Goal: Use online tool/utility: Utilize a website feature to perform a specific function

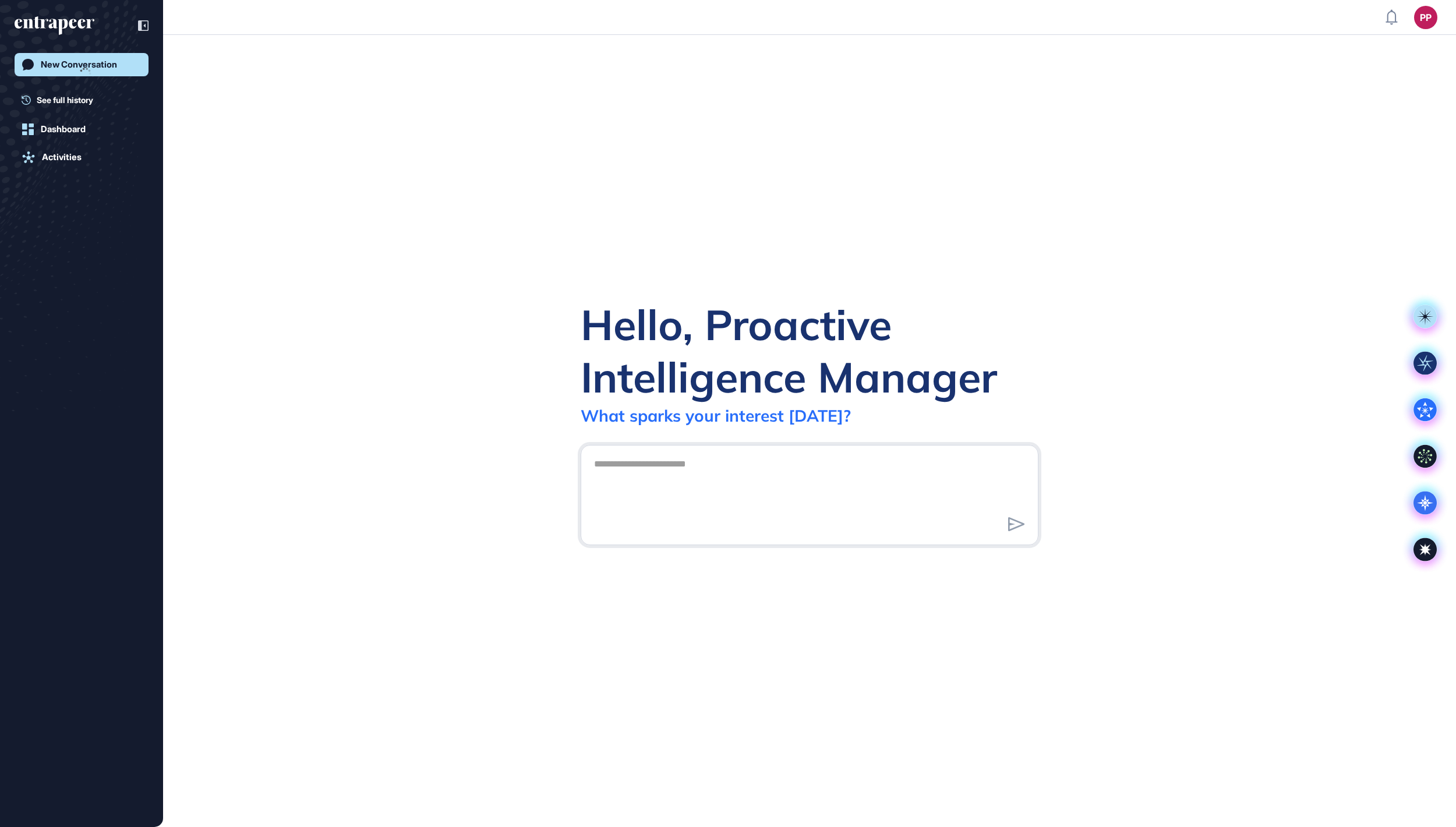
scroll to position [1, 1]
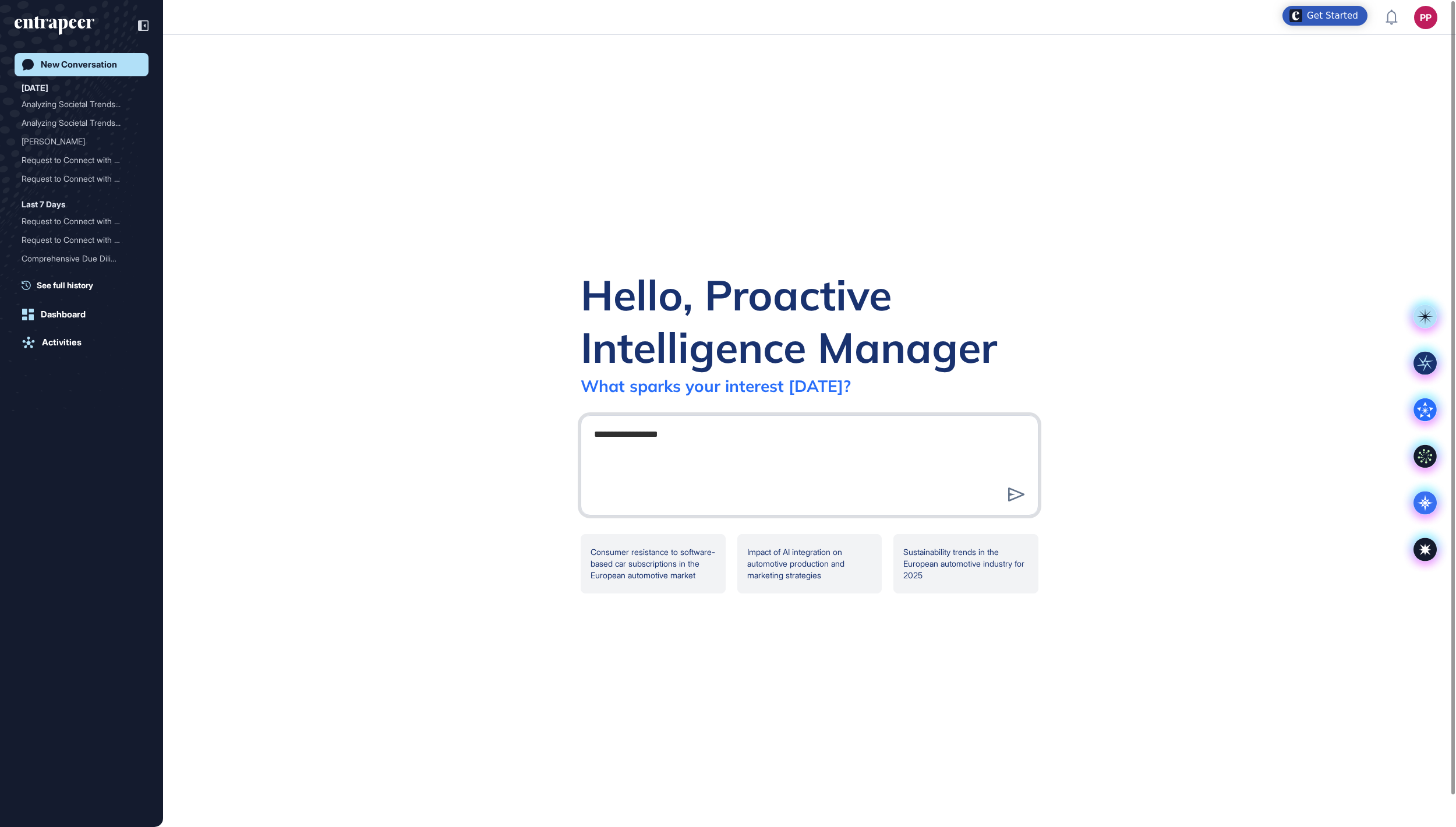
type textarea "**********"
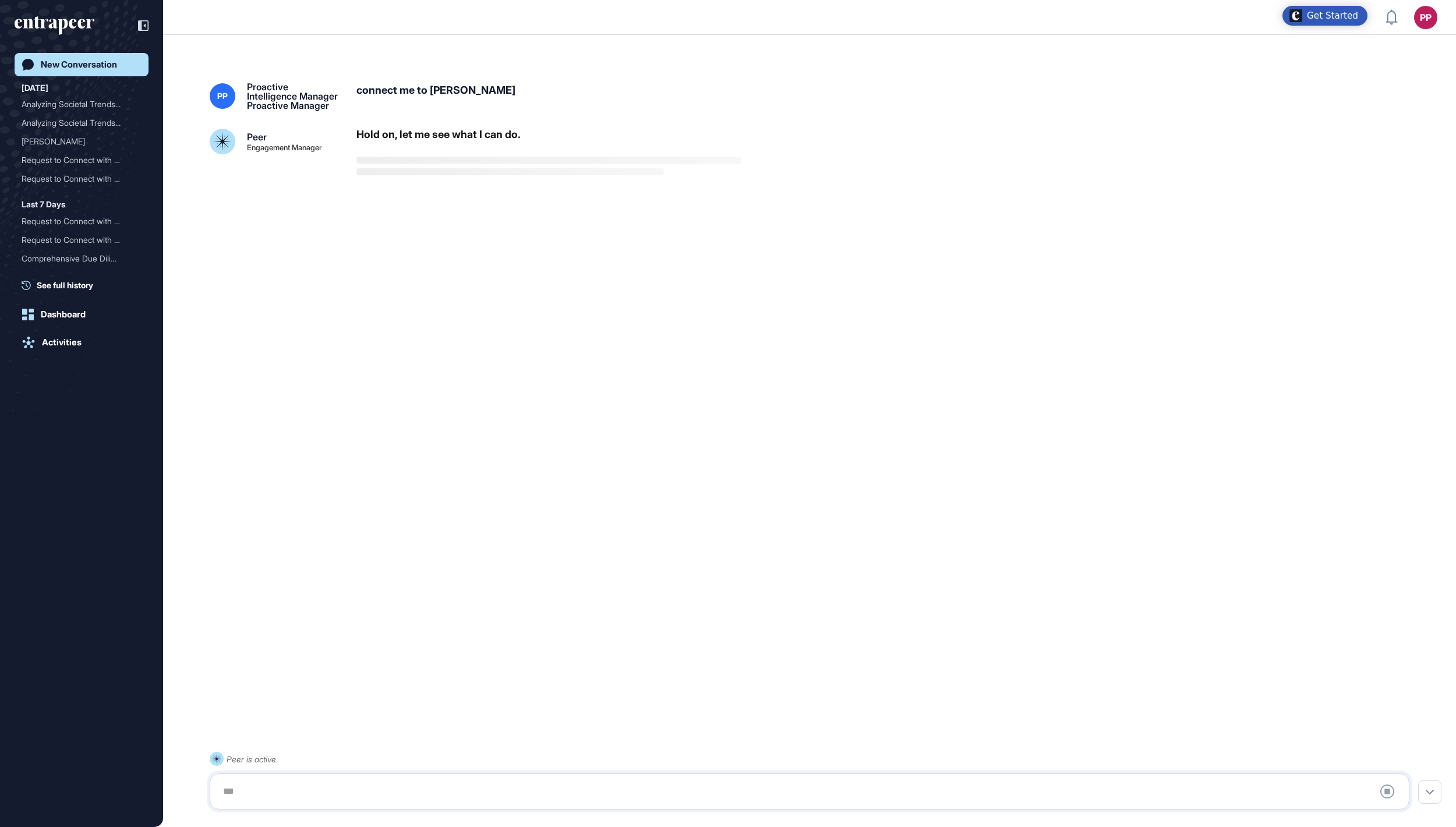
scroll to position [33, 0]
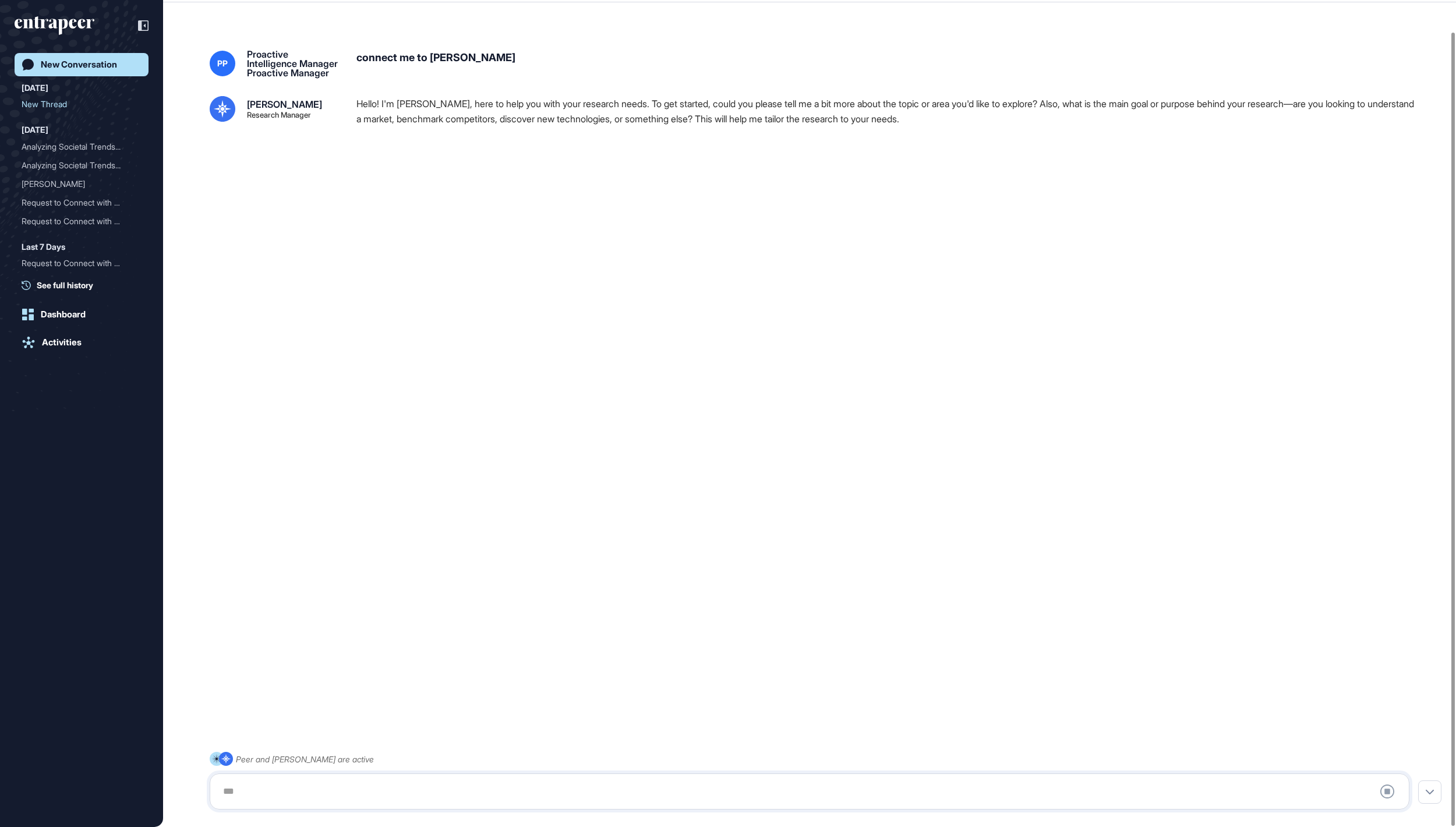
click at [661, 776] on div "Stop Query" at bounding box center [810, 792] width 1200 height 36
click at [661, 783] on textarea at bounding box center [810, 792] width 1187 height 24
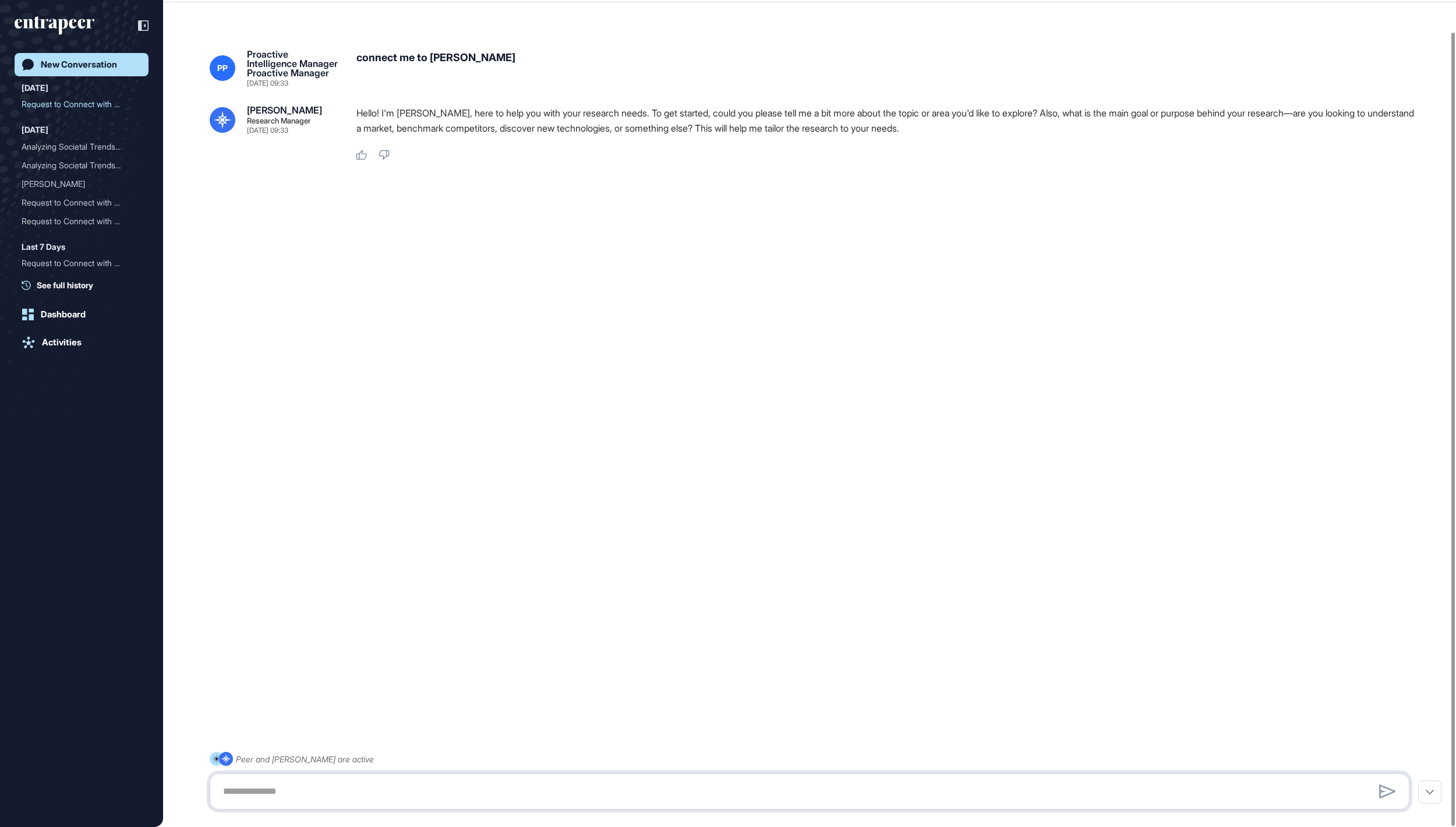
paste textarea "**********"
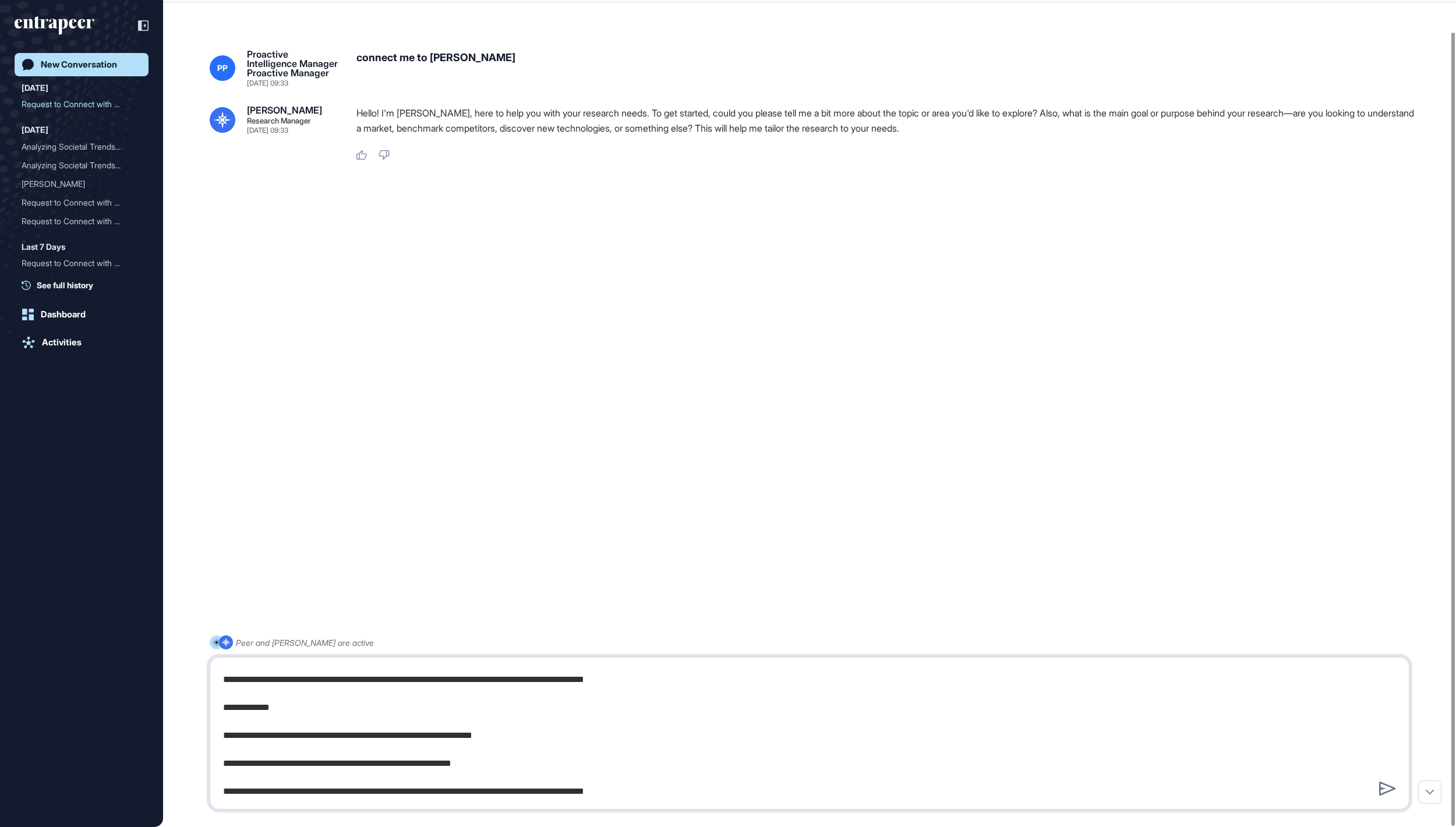
type textarea "**********"
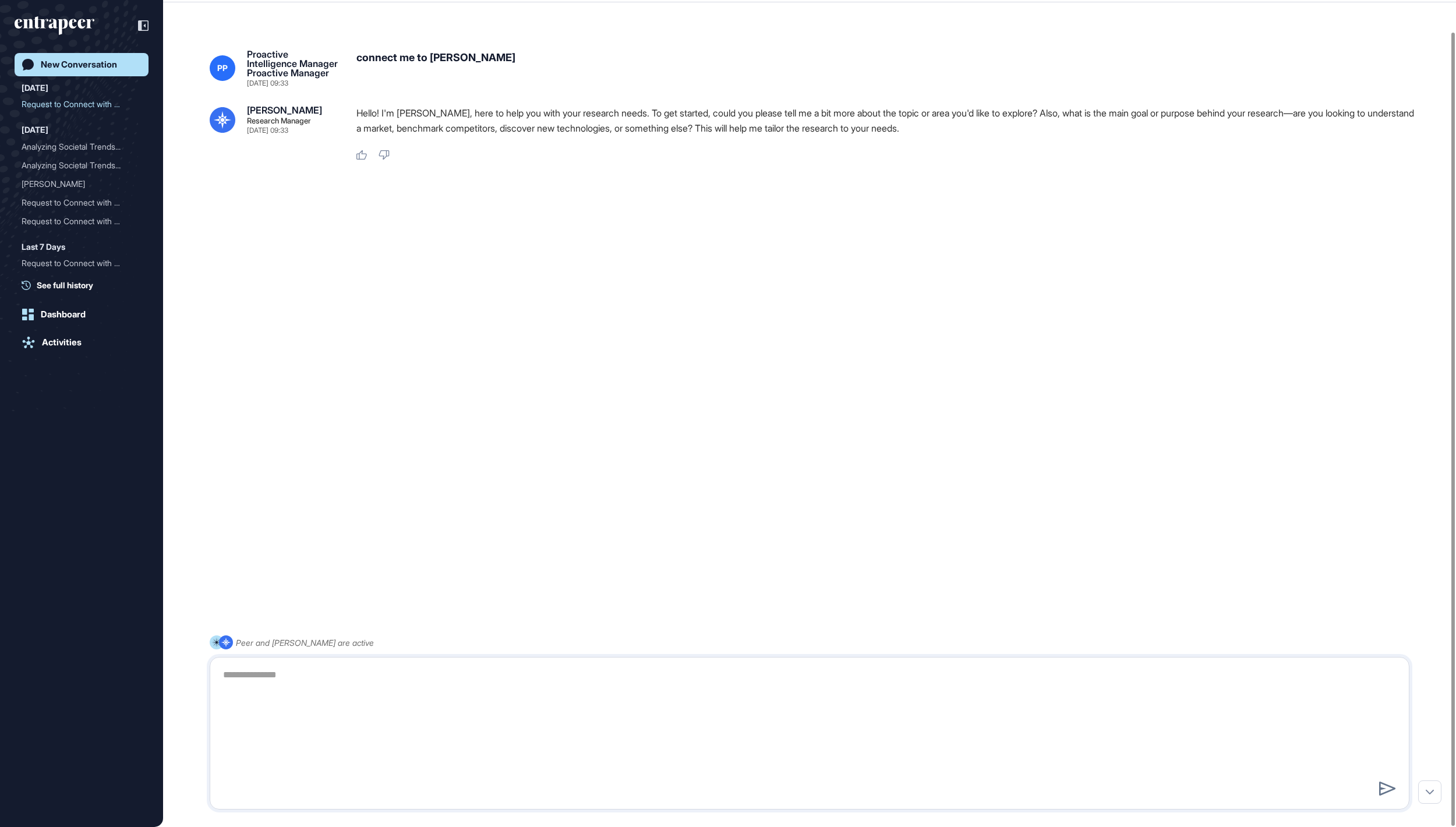
scroll to position [0, 0]
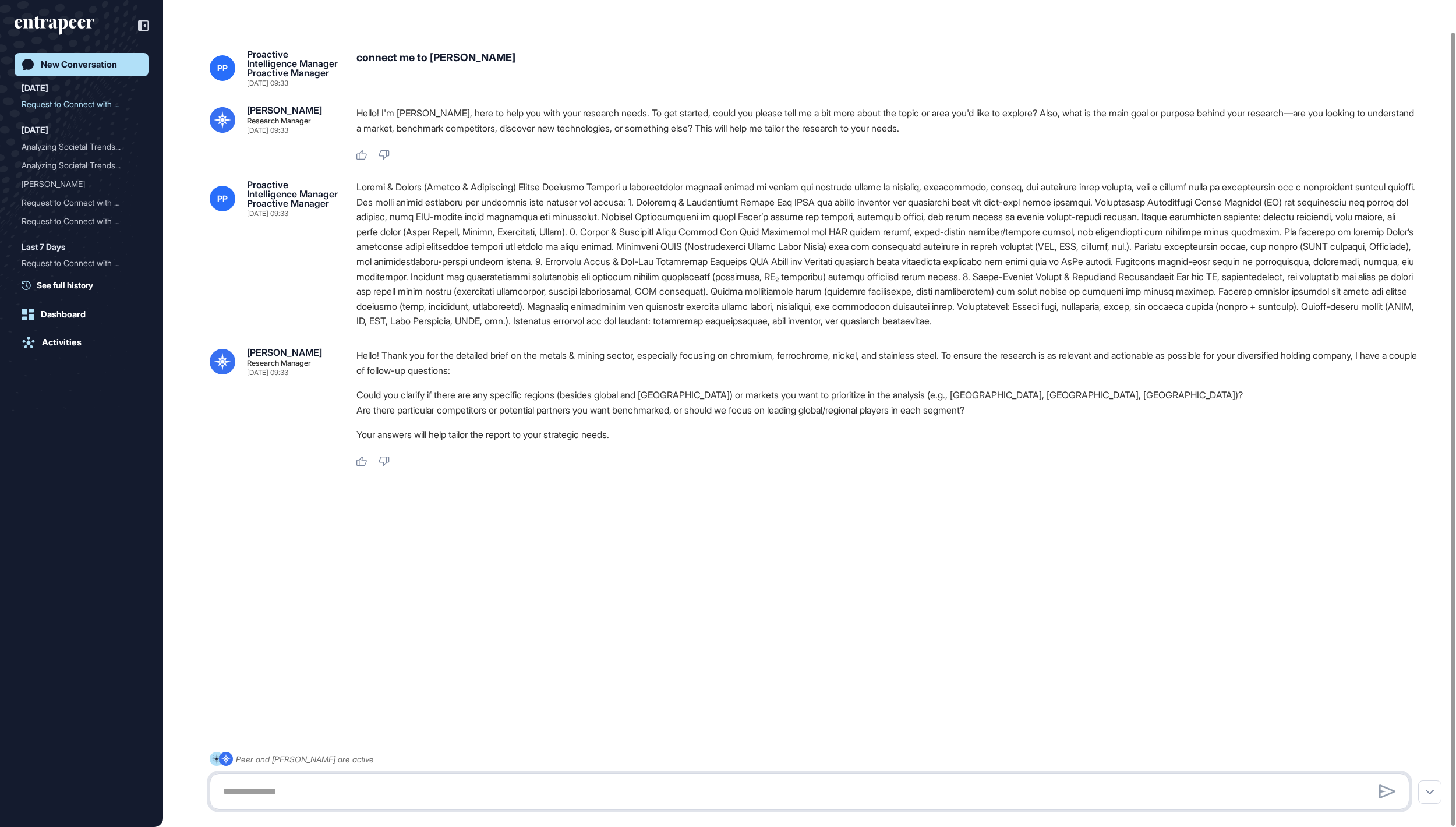
click at [462, 788] on textarea at bounding box center [810, 792] width 1186 height 24
drag, startPoint x: 807, startPoint y: 501, endPoint x: 1117, endPoint y: 498, distance: 310.0
click at [1117, 418] on li "Are there particular competitors or potential partners you want benchmarked, or…" at bounding box center [887, 410] width 1062 height 16
copy li "focus on leading global/regional players in each segment?"
click at [675, 799] on textarea "*******" at bounding box center [810, 792] width 1186 height 24
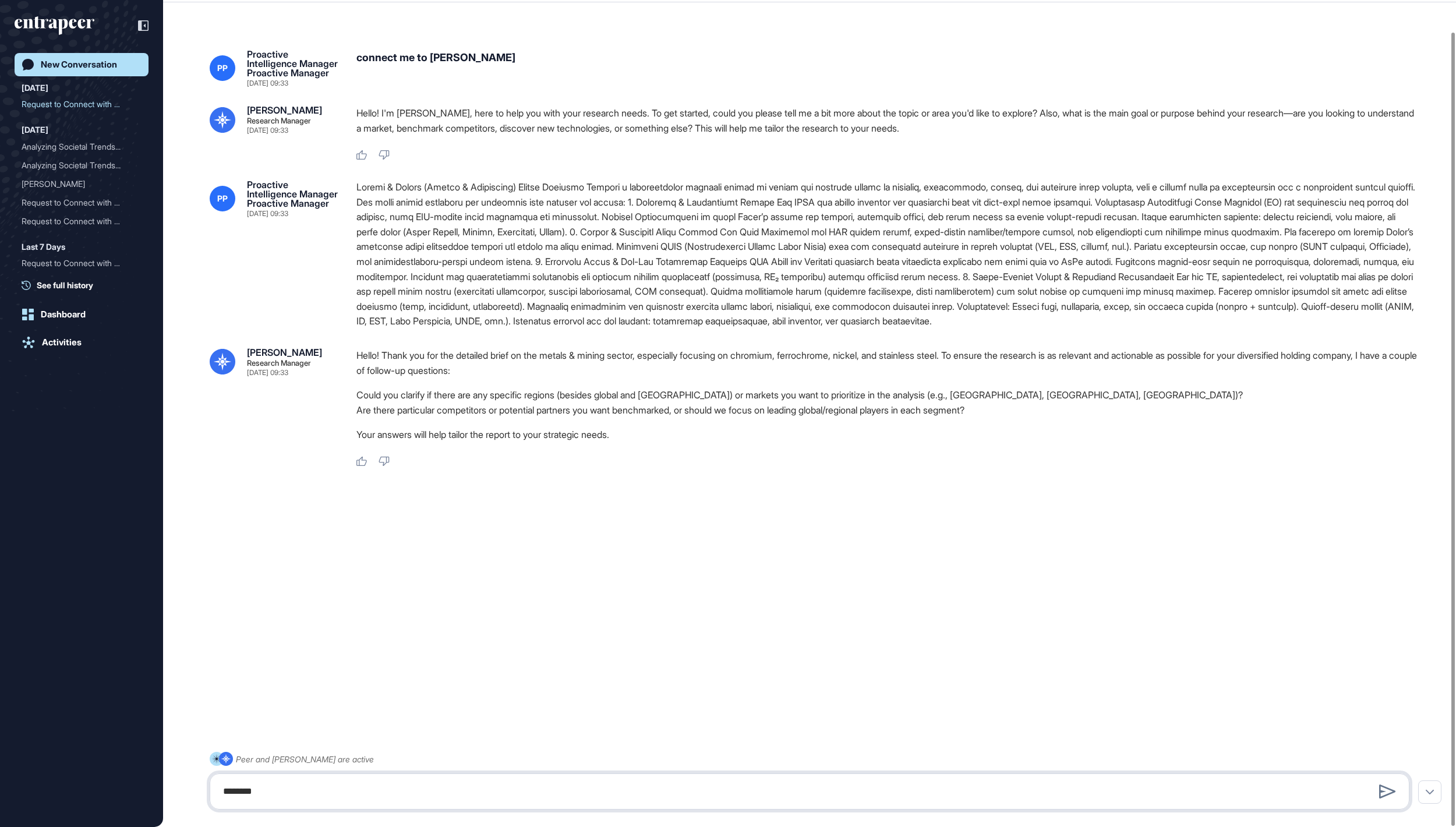
paste textarea "**********"
type textarea "**********"
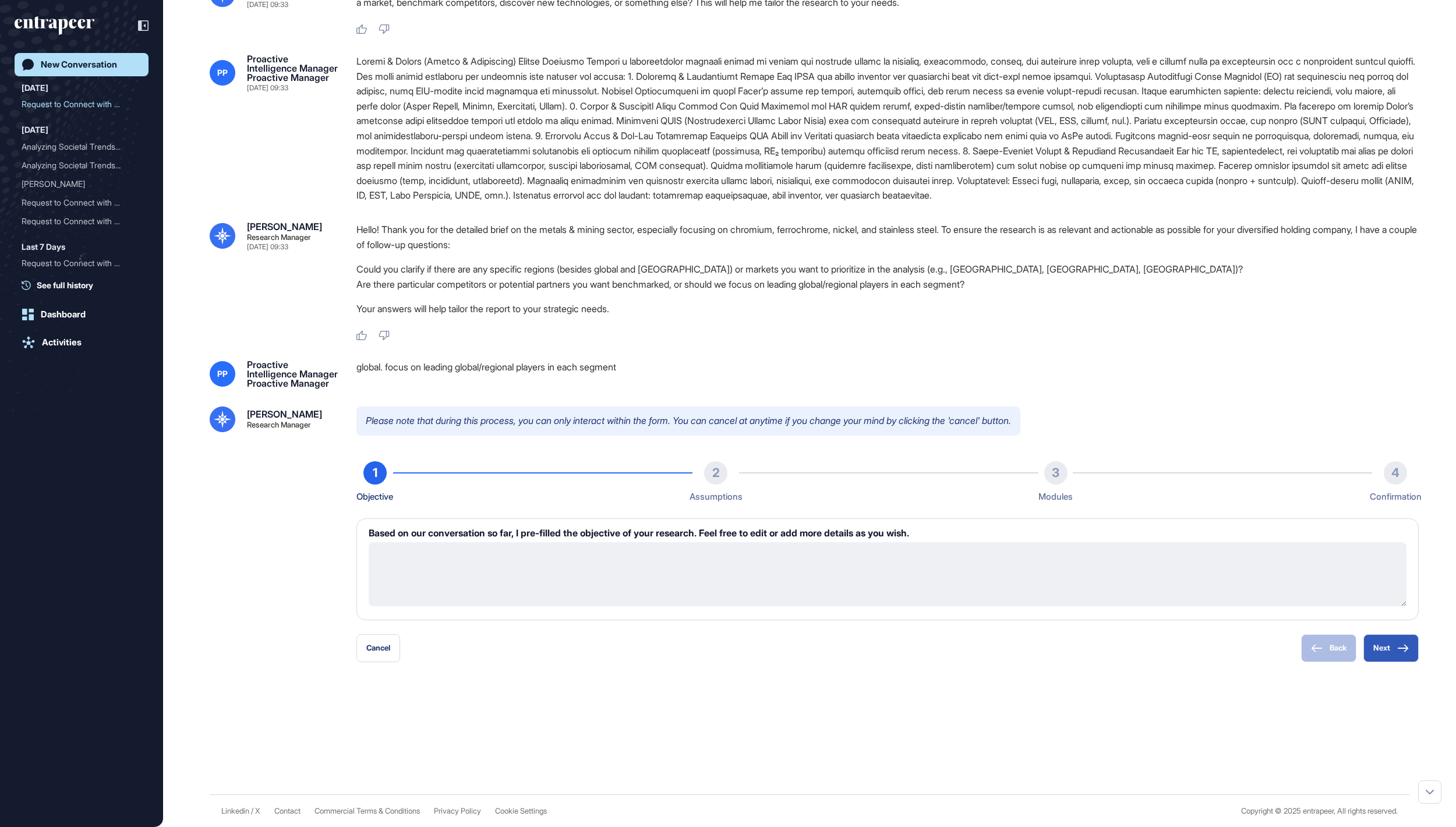
scroll to position [251, 0]
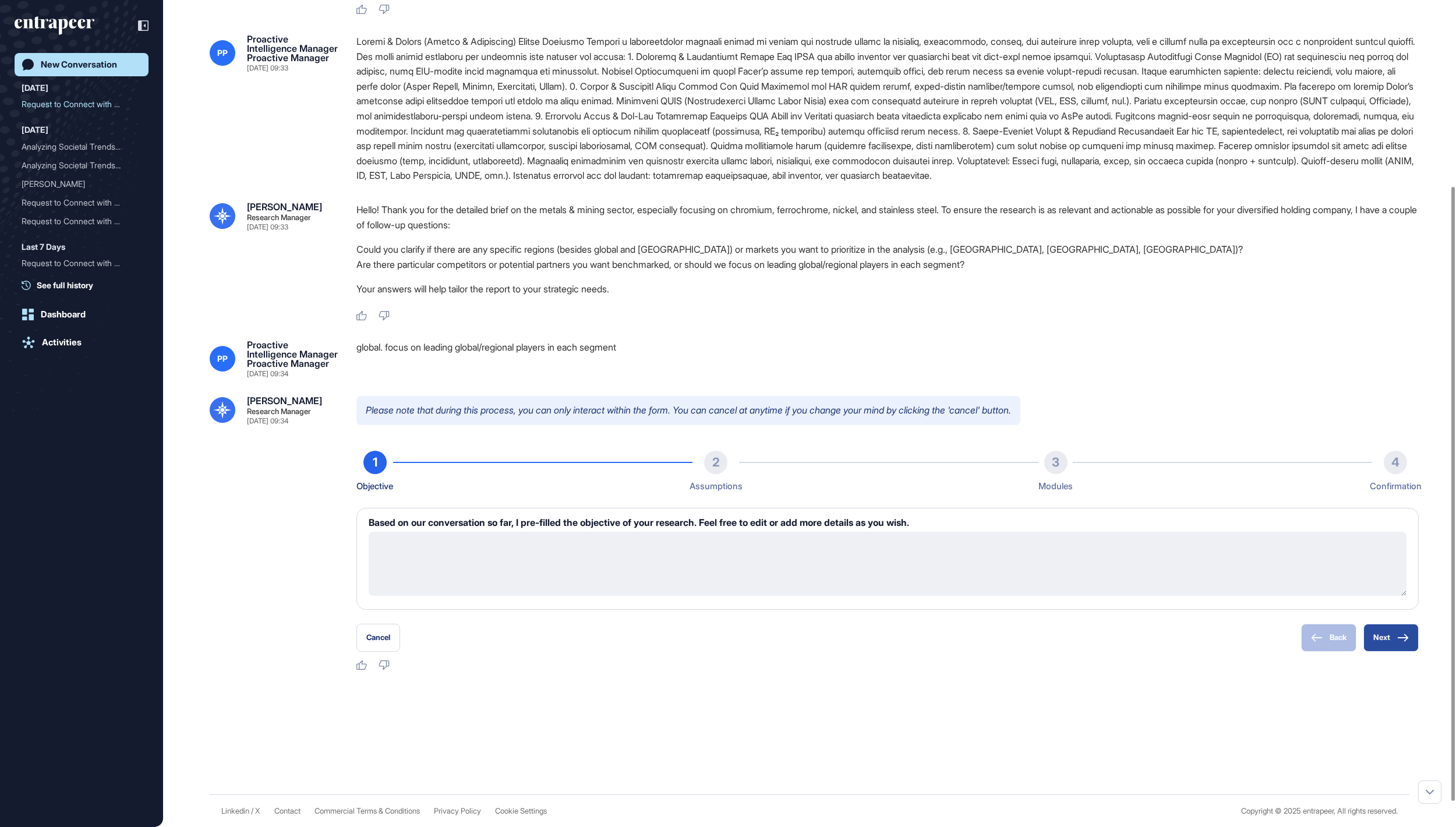
click at [1387, 652] on button "Next" at bounding box center [1391, 638] width 56 height 28
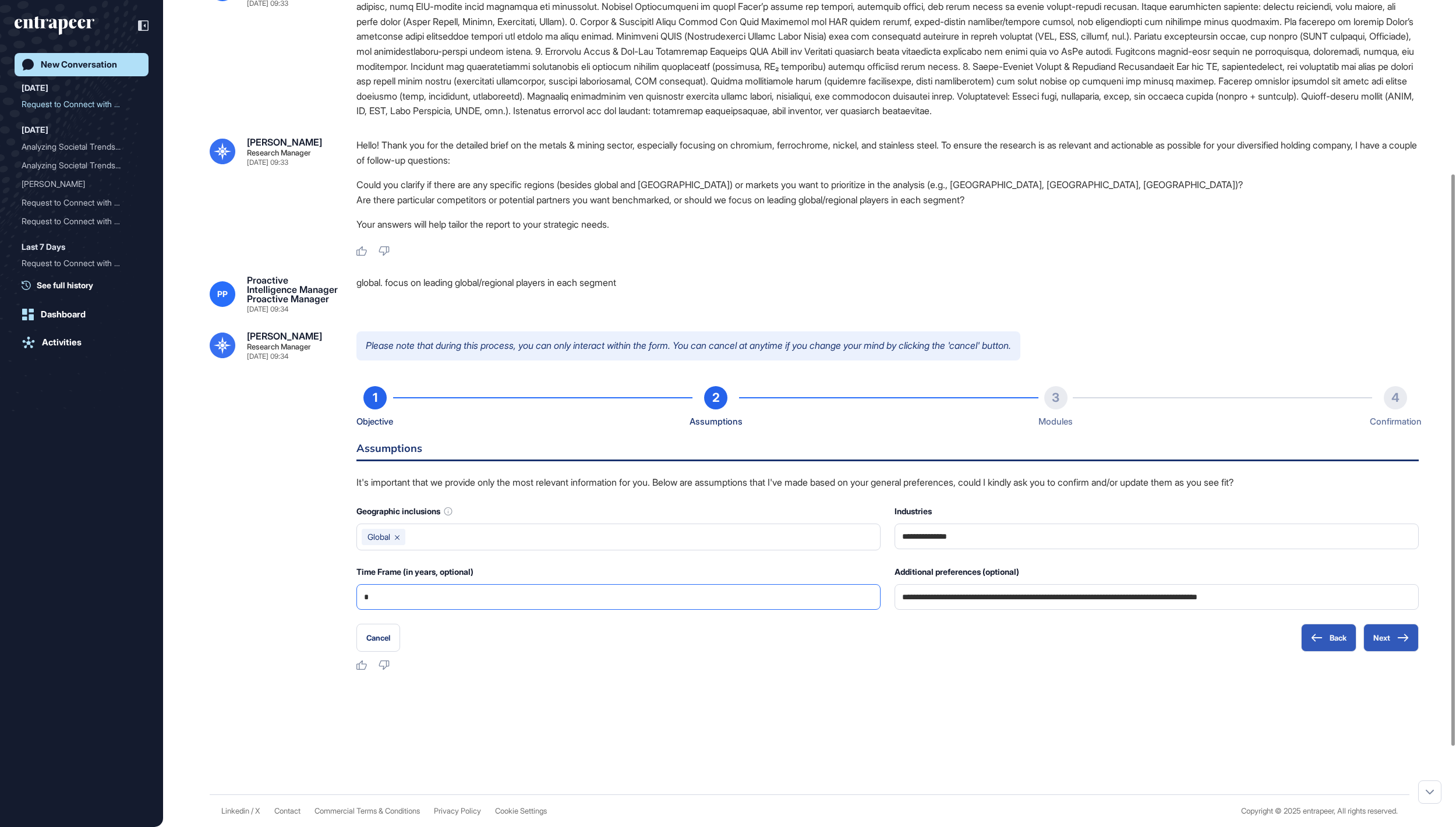
click at [492, 610] on input "*" at bounding box center [619, 597] width 509 height 25
type input "*"
click at [1377, 652] on button "Next" at bounding box center [1391, 638] width 56 height 28
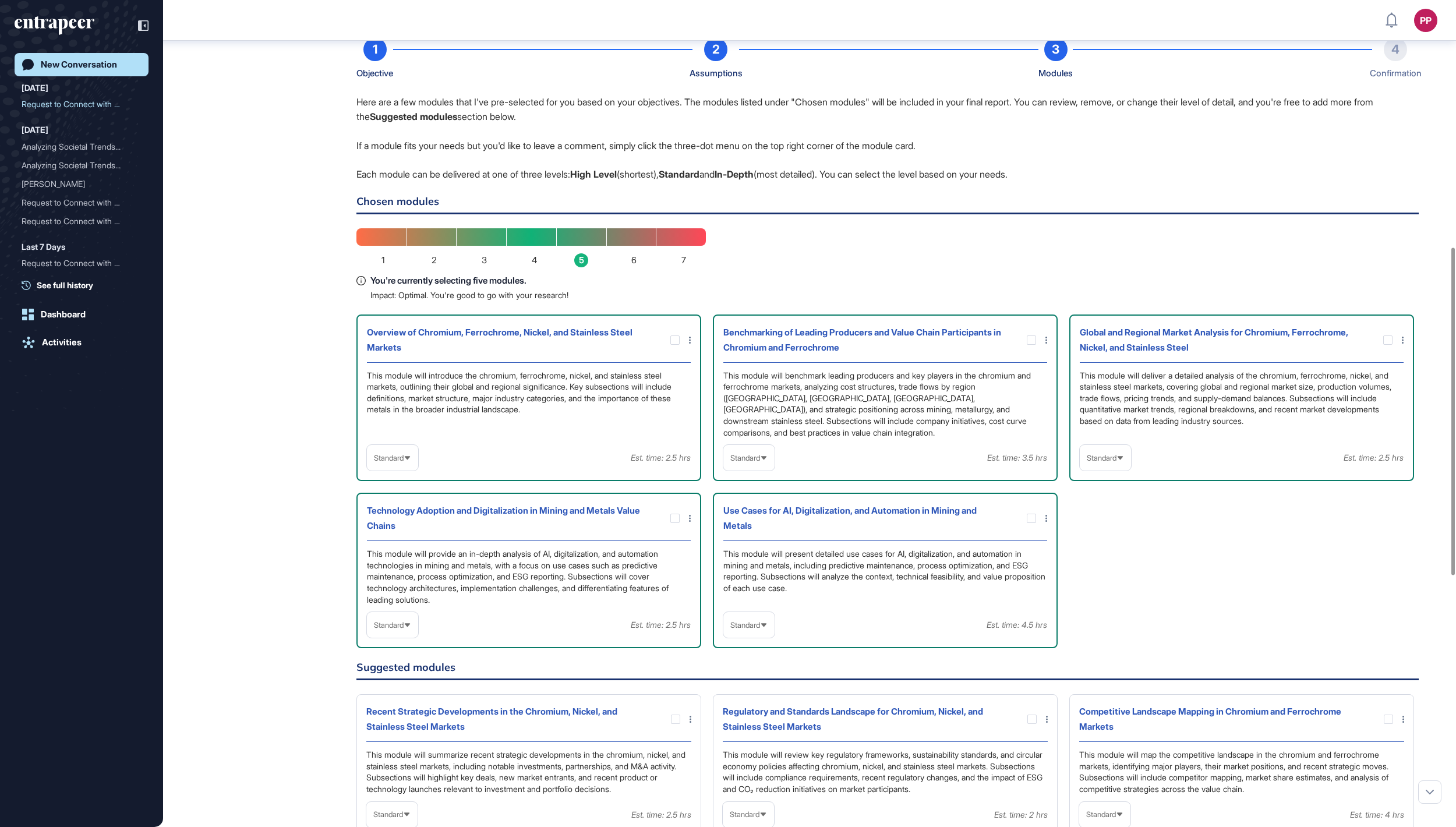
scroll to position [706, 0]
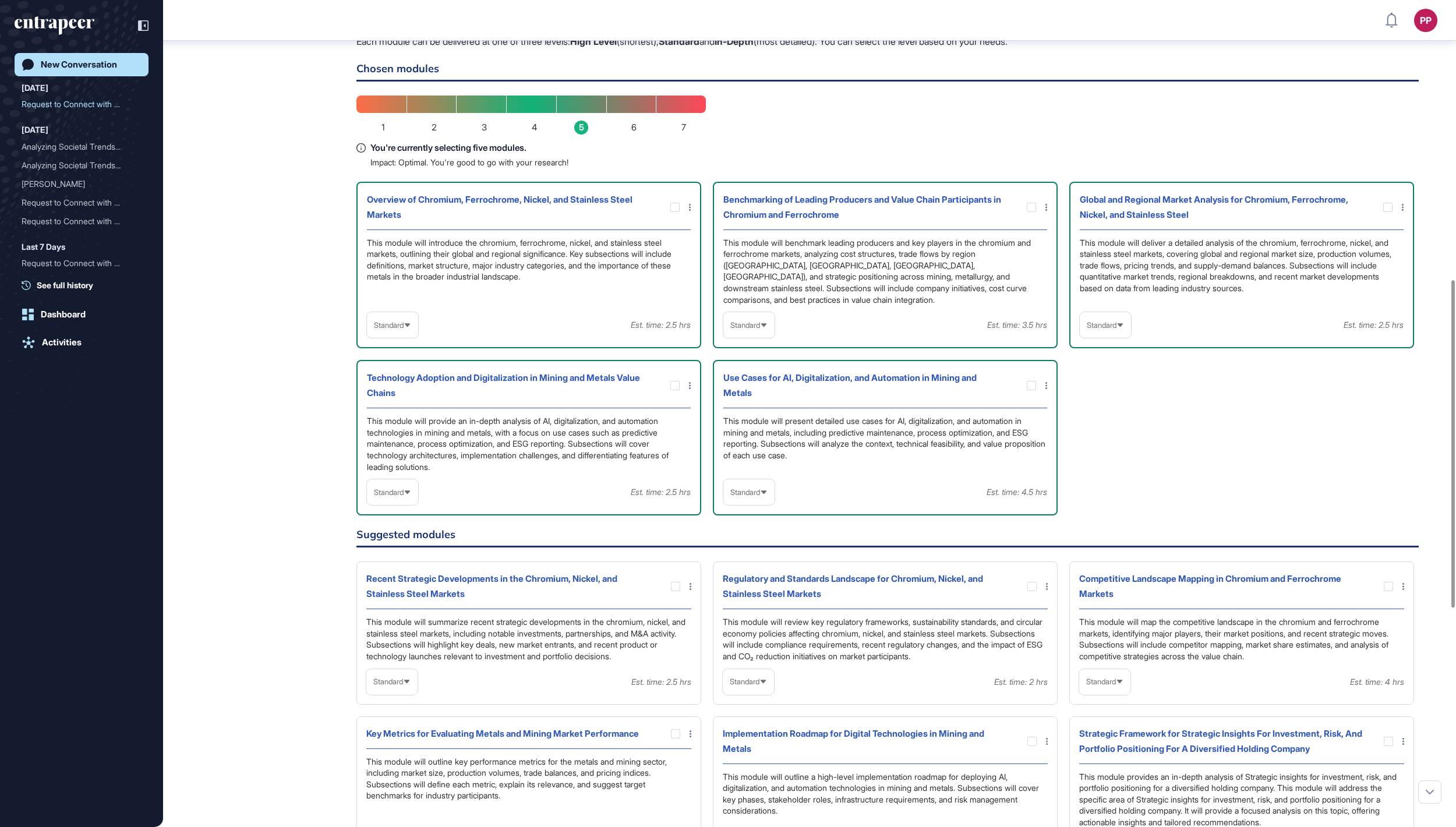
click at [402, 337] on div "Standard" at bounding box center [392, 325] width 51 height 23
click at [400, 364] on li "High-Level" at bounding box center [392, 353] width 44 height 24
click at [739, 330] on span "Standard" at bounding box center [745, 325] width 29 height 9
click at [750, 411] on li "In-depth" at bounding box center [749, 400] width 44 height 24
click at [1110, 330] on span "Standard" at bounding box center [1101, 325] width 29 height 9
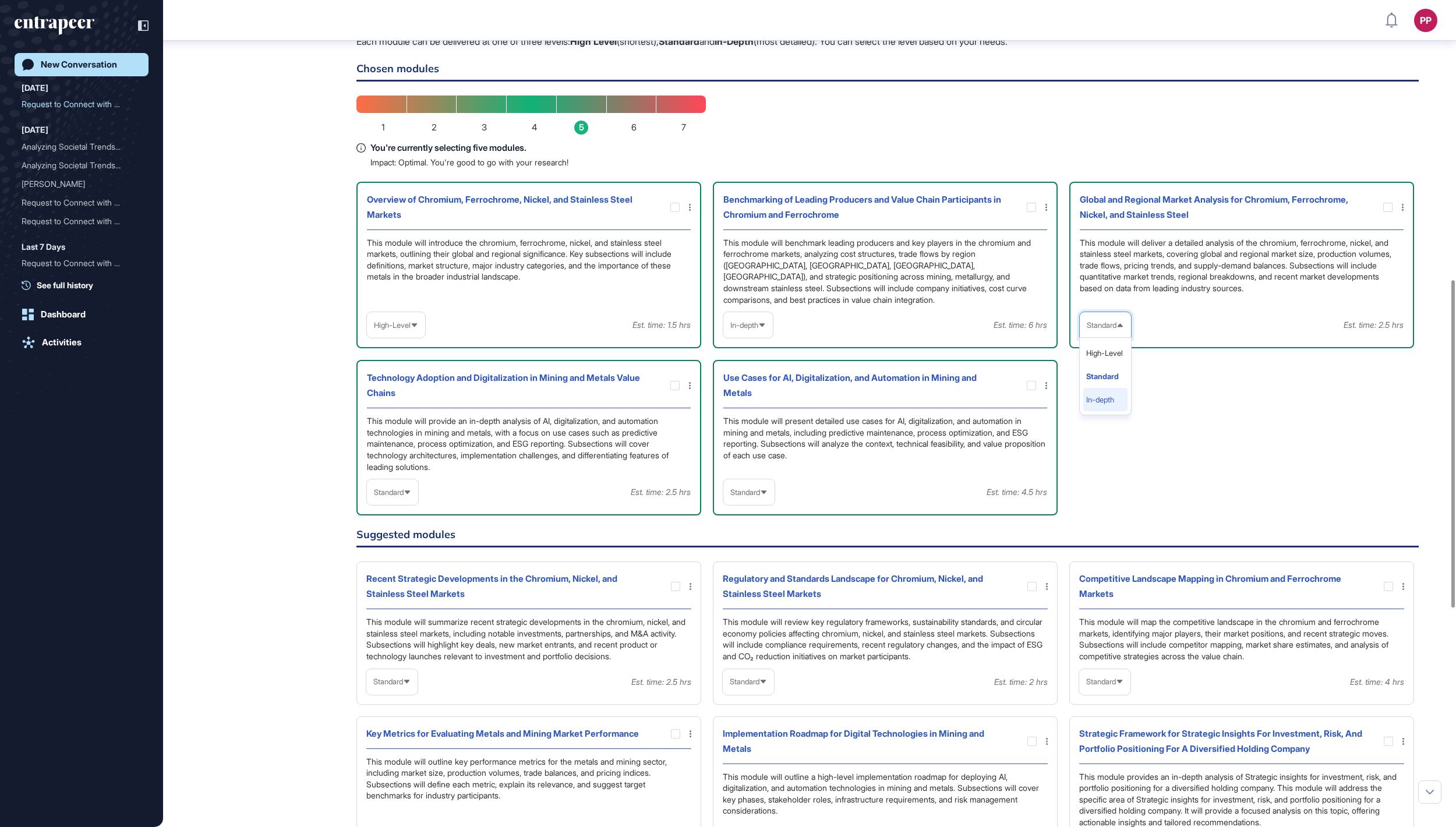
click at [1110, 411] on li "In-depth" at bounding box center [1105, 400] width 44 height 24
click at [760, 497] on span "Standard" at bounding box center [745, 492] width 29 height 9
click at [754, 579] on li "In-depth" at bounding box center [749, 566] width 44 height 24
click at [404, 497] on span "Standard" at bounding box center [389, 492] width 29 height 9
click at [413, 579] on li "In-depth" at bounding box center [392, 566] width 44 height 24
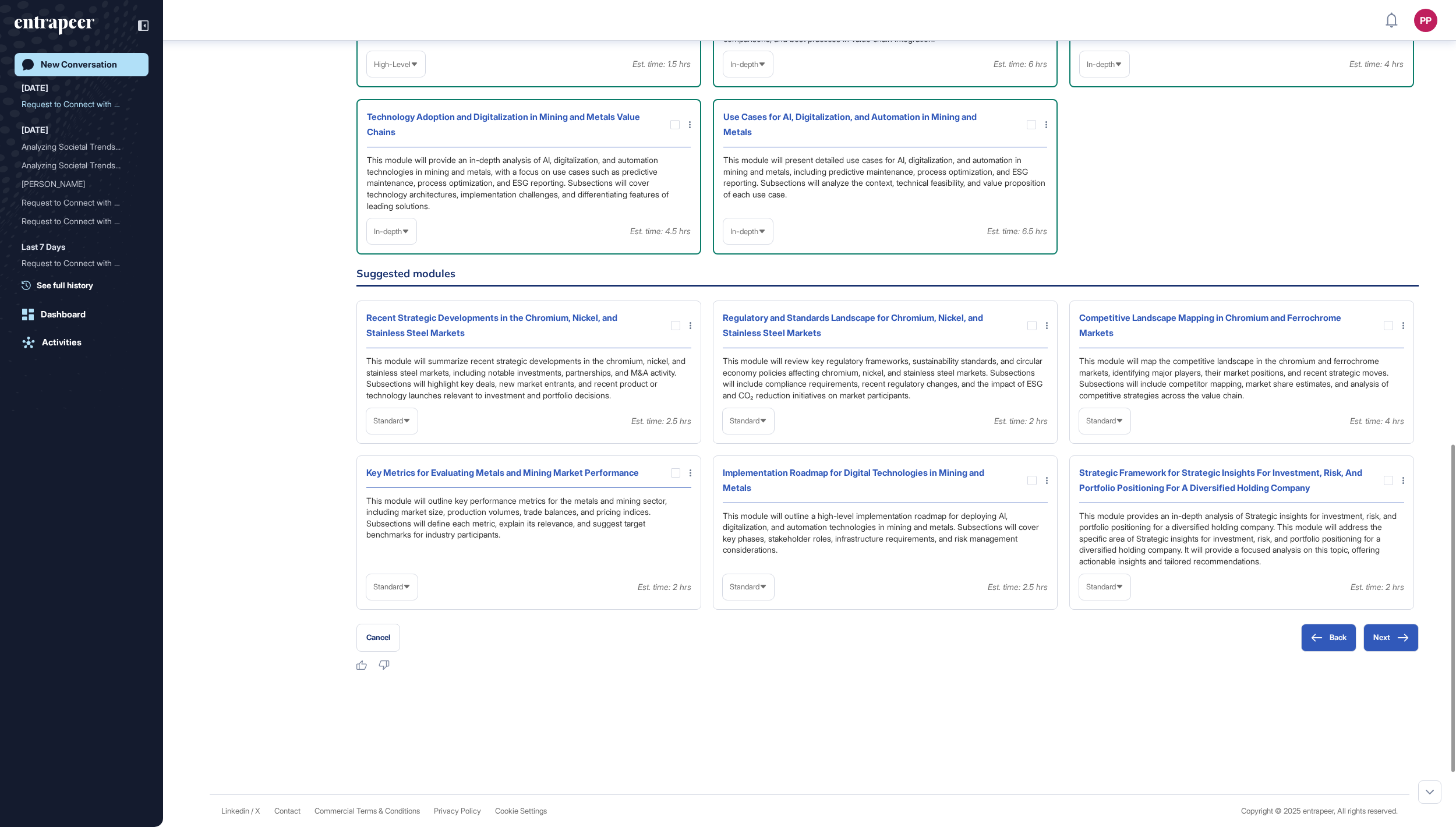
scroll to position [1125, 0]
click at [744, 592] on span "Standard" at bounding box center [744, 587] width 29 height 9
click at [742, 673] on li "In-depth" at bounding box center [748, 662] width 44 height 24
click at [1028, 485] on div at bounding box center [1032, 481] width 9 height 9
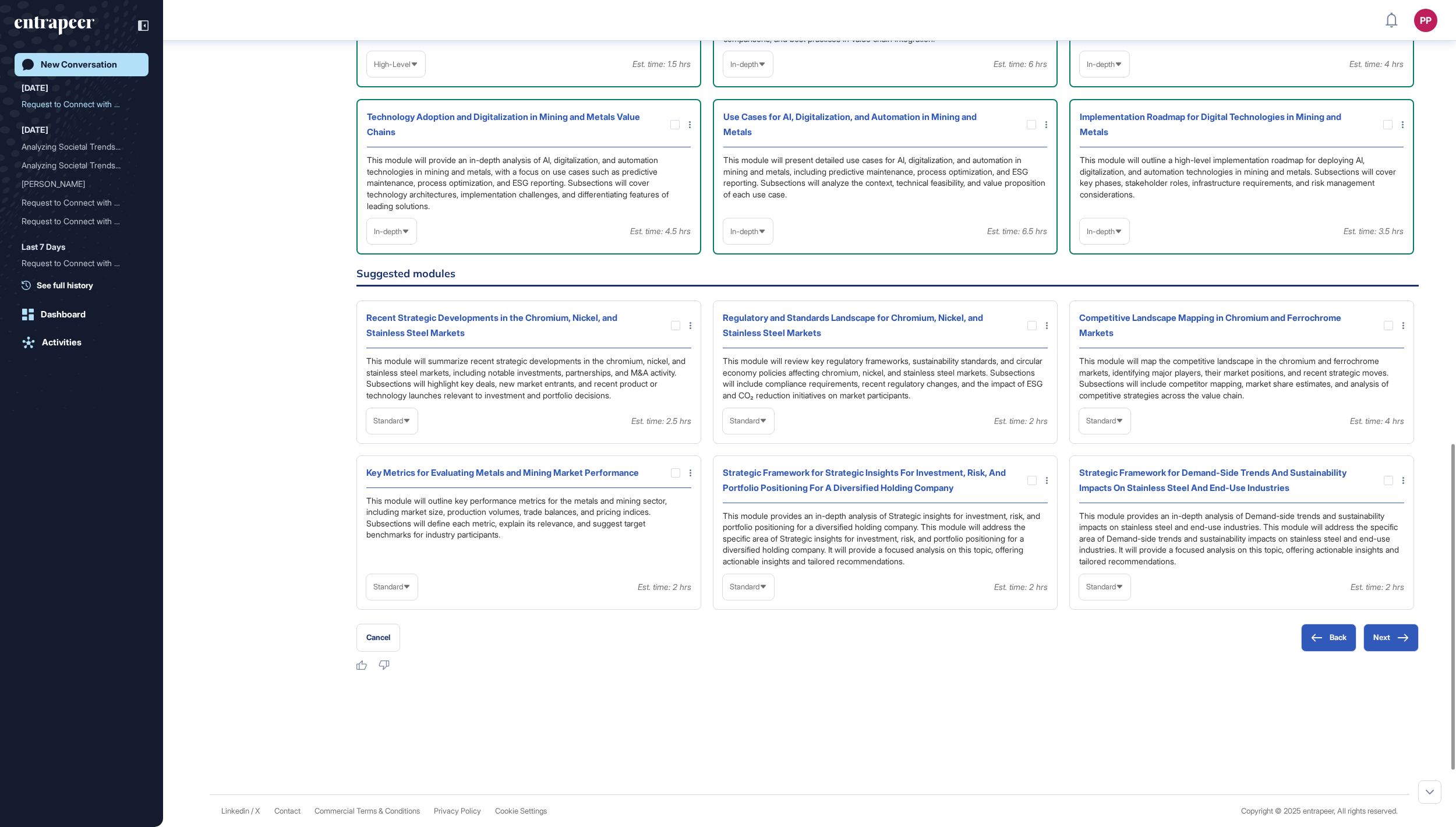
click at [760, 592] on span "Standard" at bounding box center [744, 587] width 29 height 9
click at [760, 673] on li "In-depth" at bounding box center [748, 662] width 44 height 24
click at [1028, 485] on div at bounding box center [1032, 481] width 9 height 9
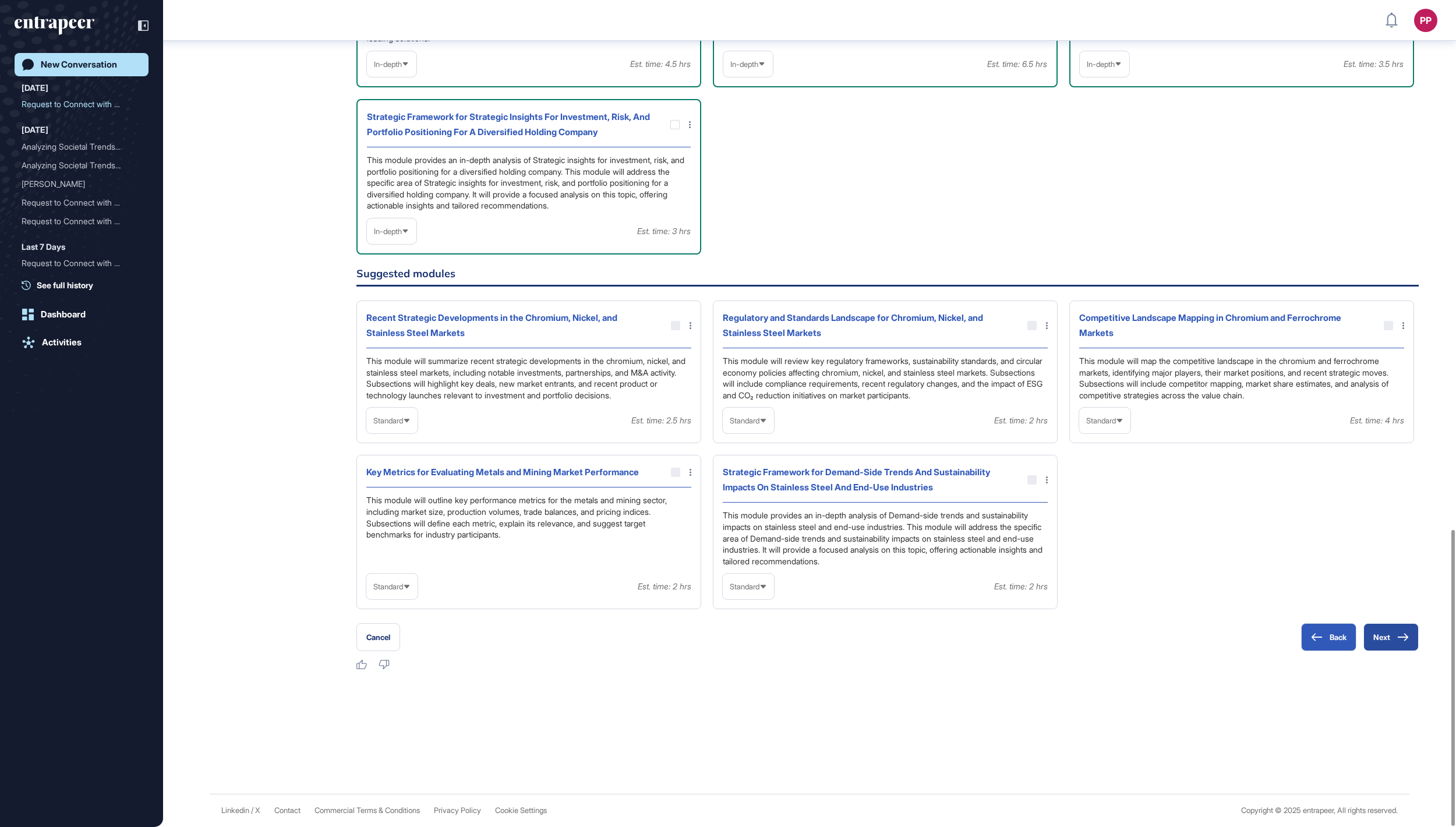
click at [1381, 626] on button "Next" at bounding box center [1391, 637] width 56 height 28
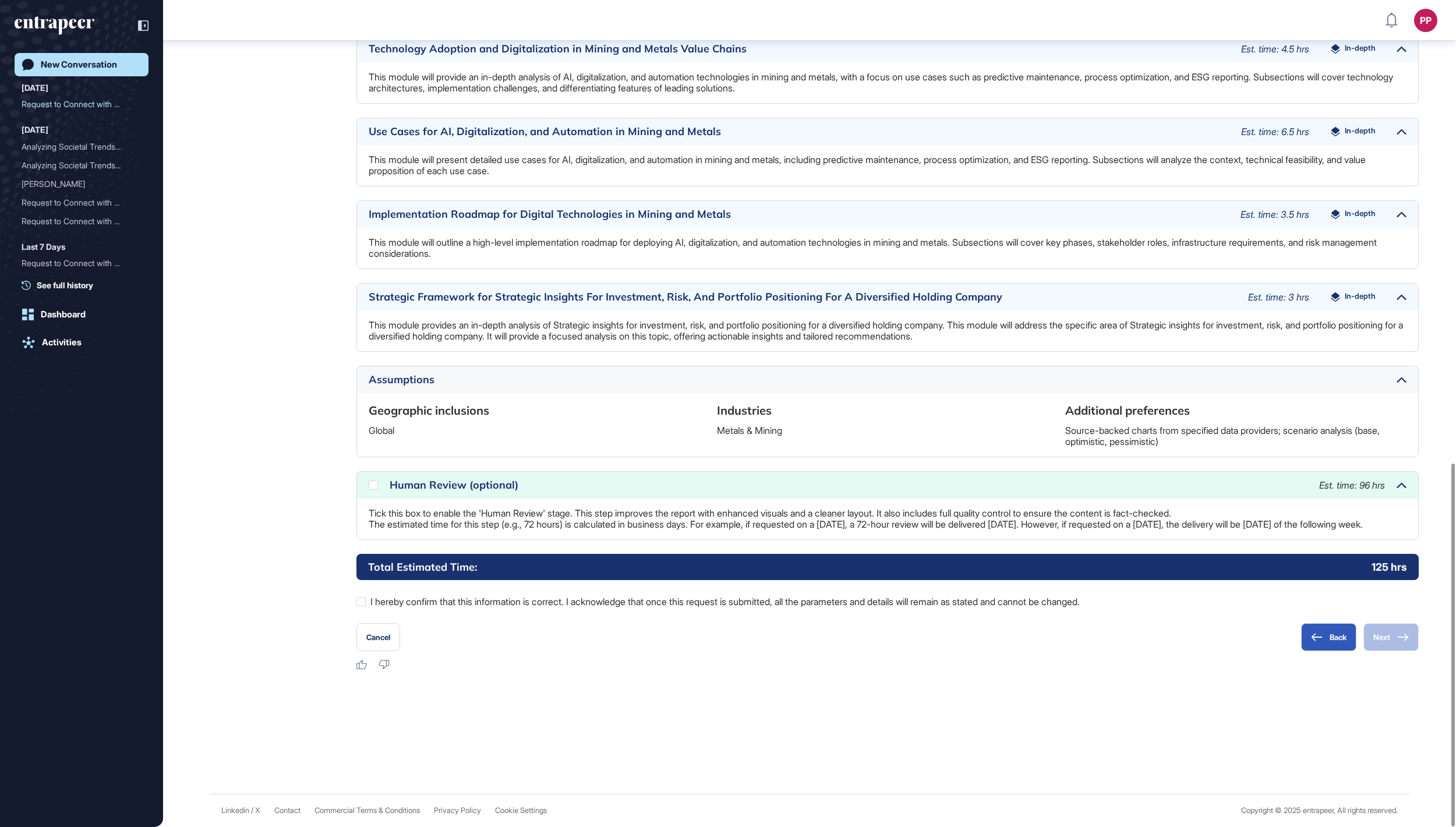
scroll to position [1053, 0]
click at [774, 598] on label "I hereby confirm that this information is correct. I acknowledge that once this…" at bounding box center [887, 601] width 1062 height 16
click at [1392, 634] on button "Next" at bounding box center [1391, 637] width 56 height 28
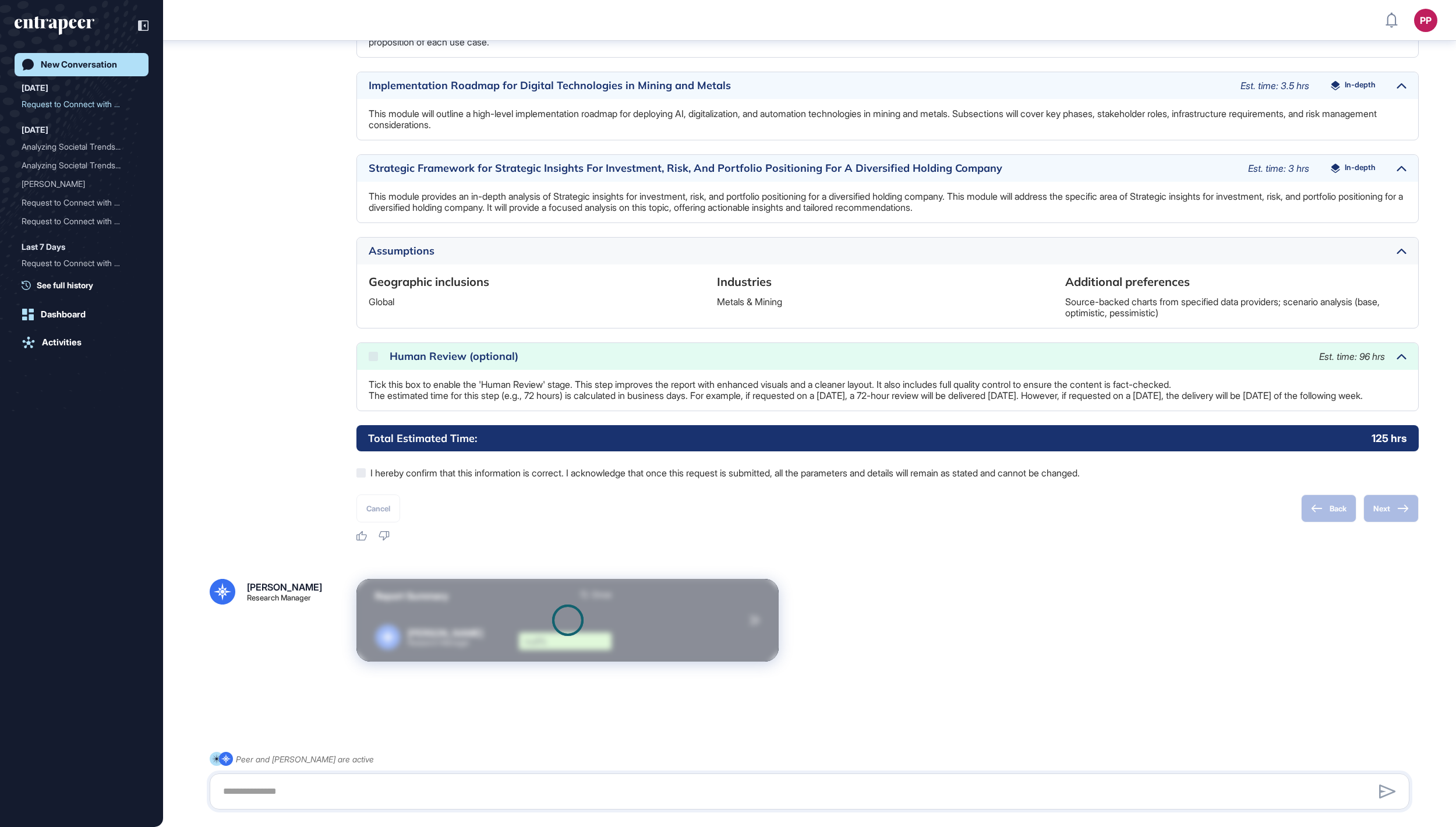
scroll to position [1184, 0]
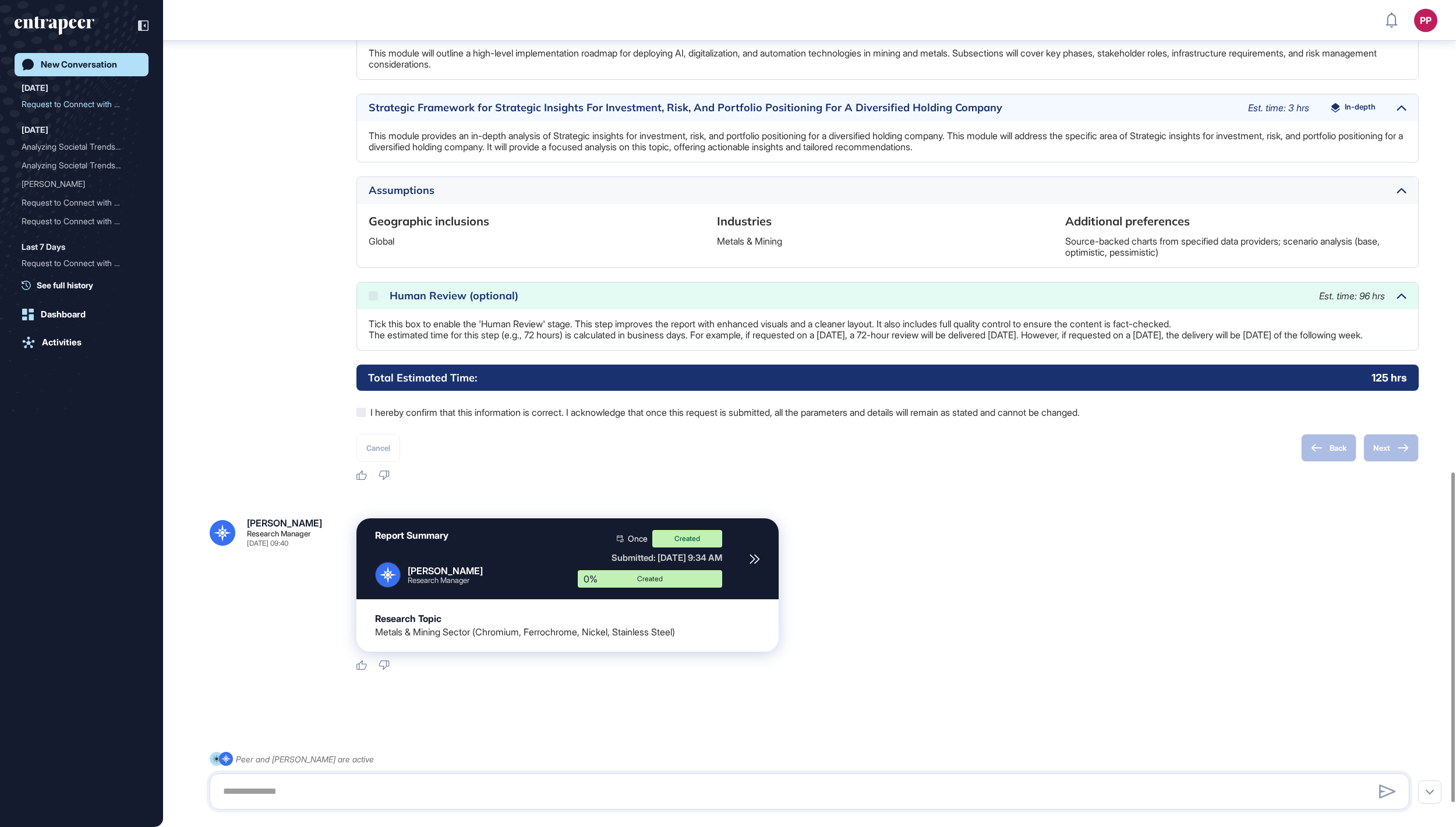
click at [110, 69] on div "New Conversation" at bounding box center [78, 65] width 76 height 11
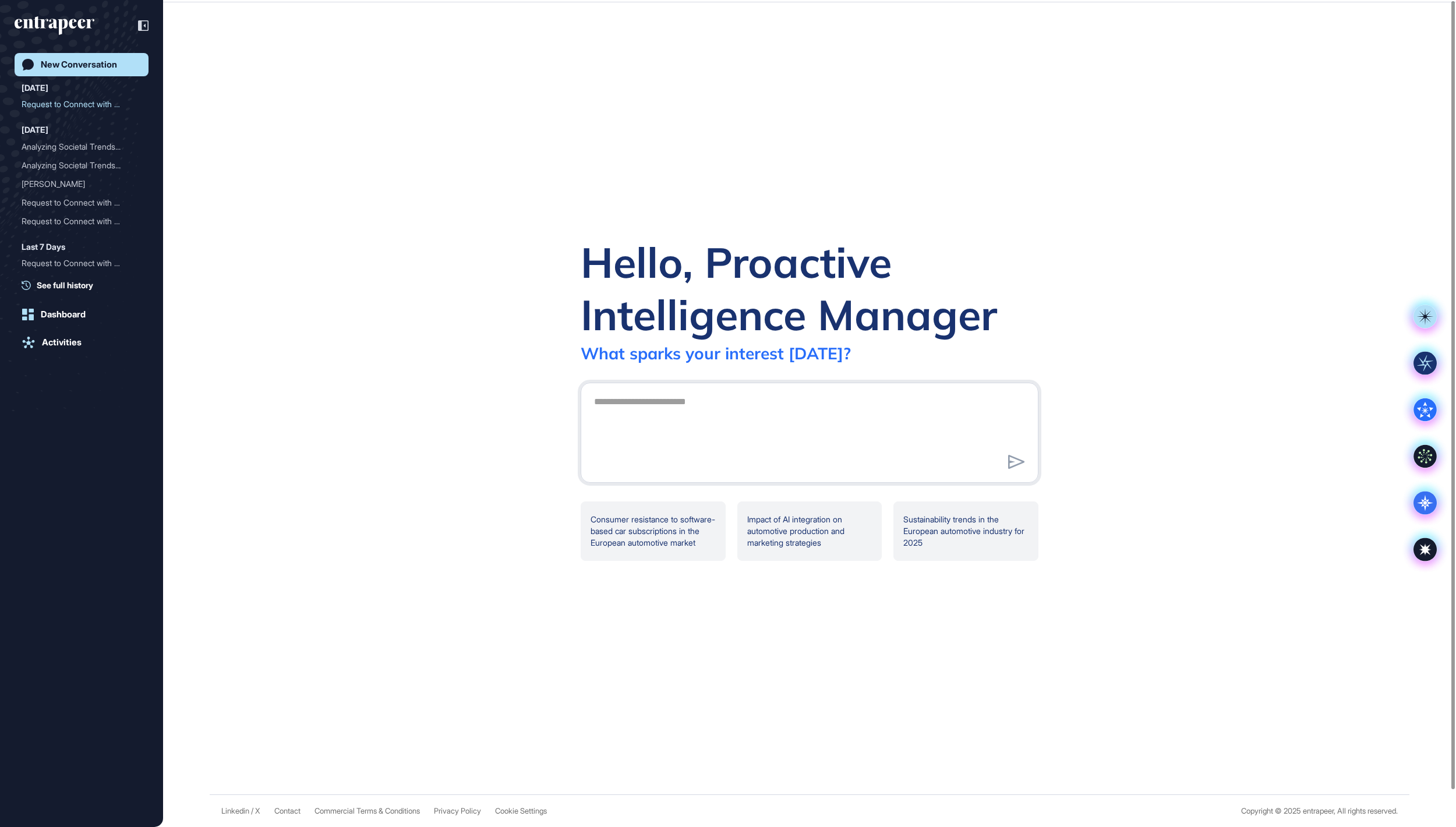
scroll to position [0, 0]
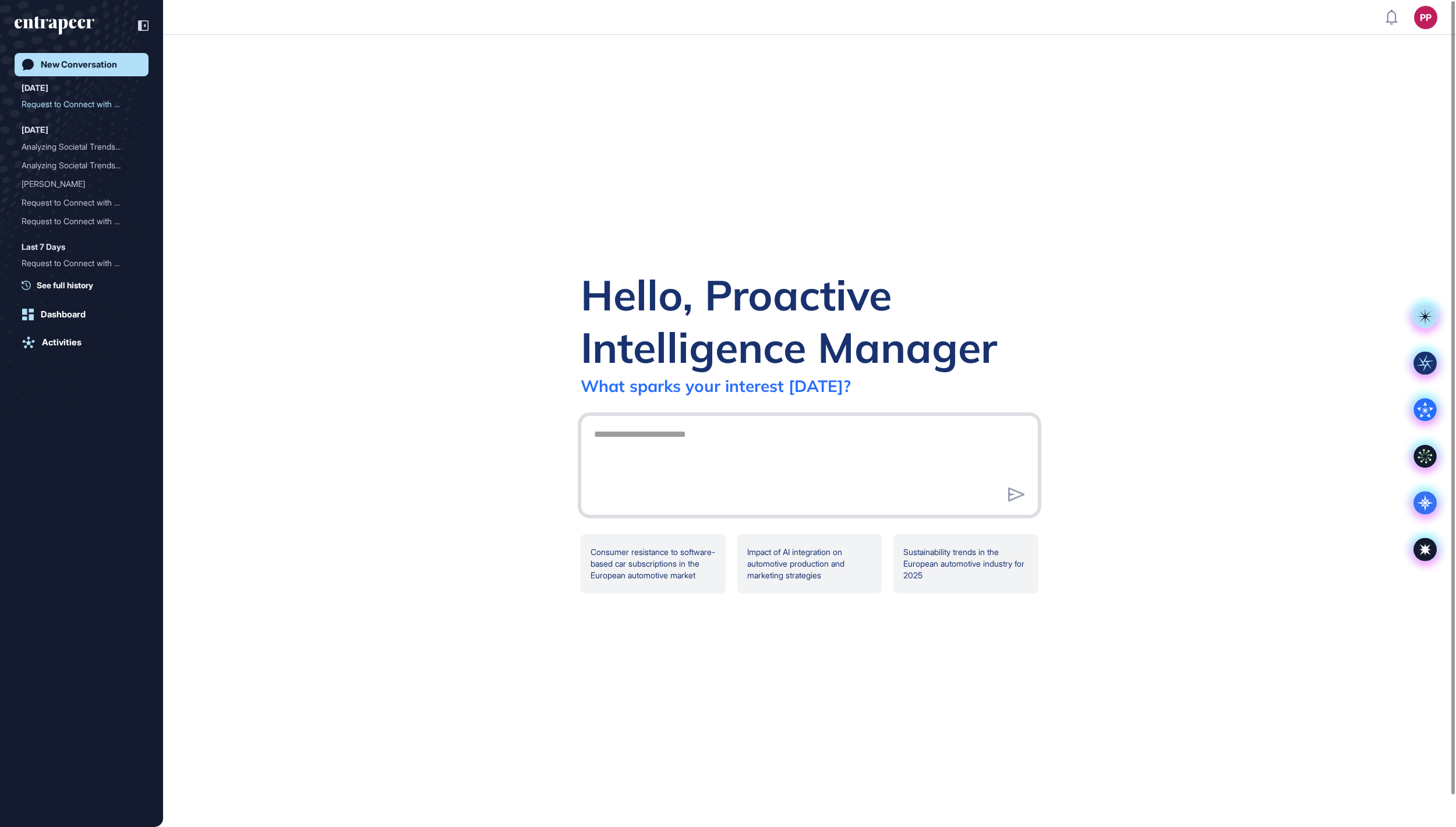
click at [664, 459] on textarea at bounding box center [810, 464] width 445 height 82
type textarea "**********"
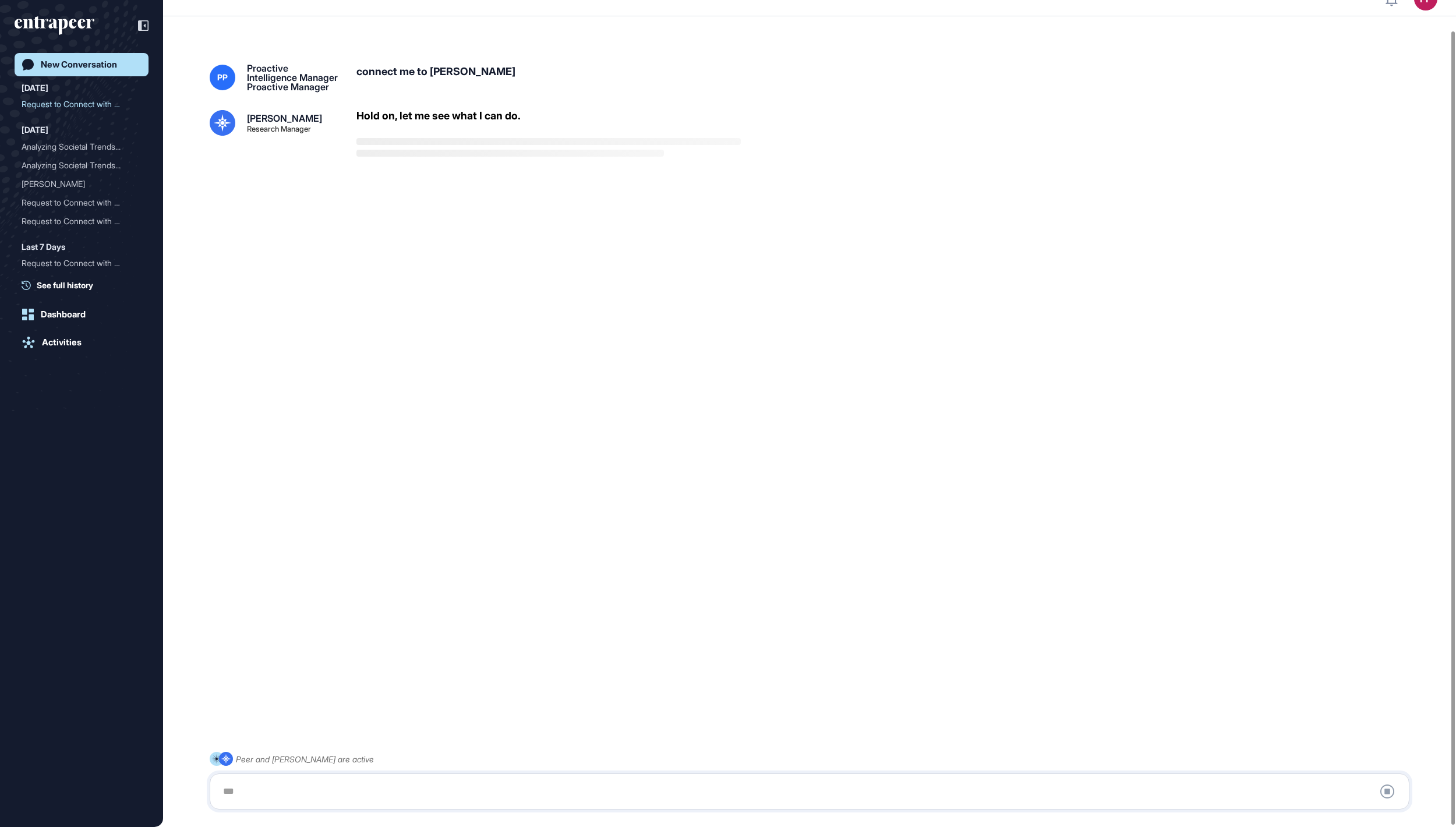
scroll to position [33, 0]
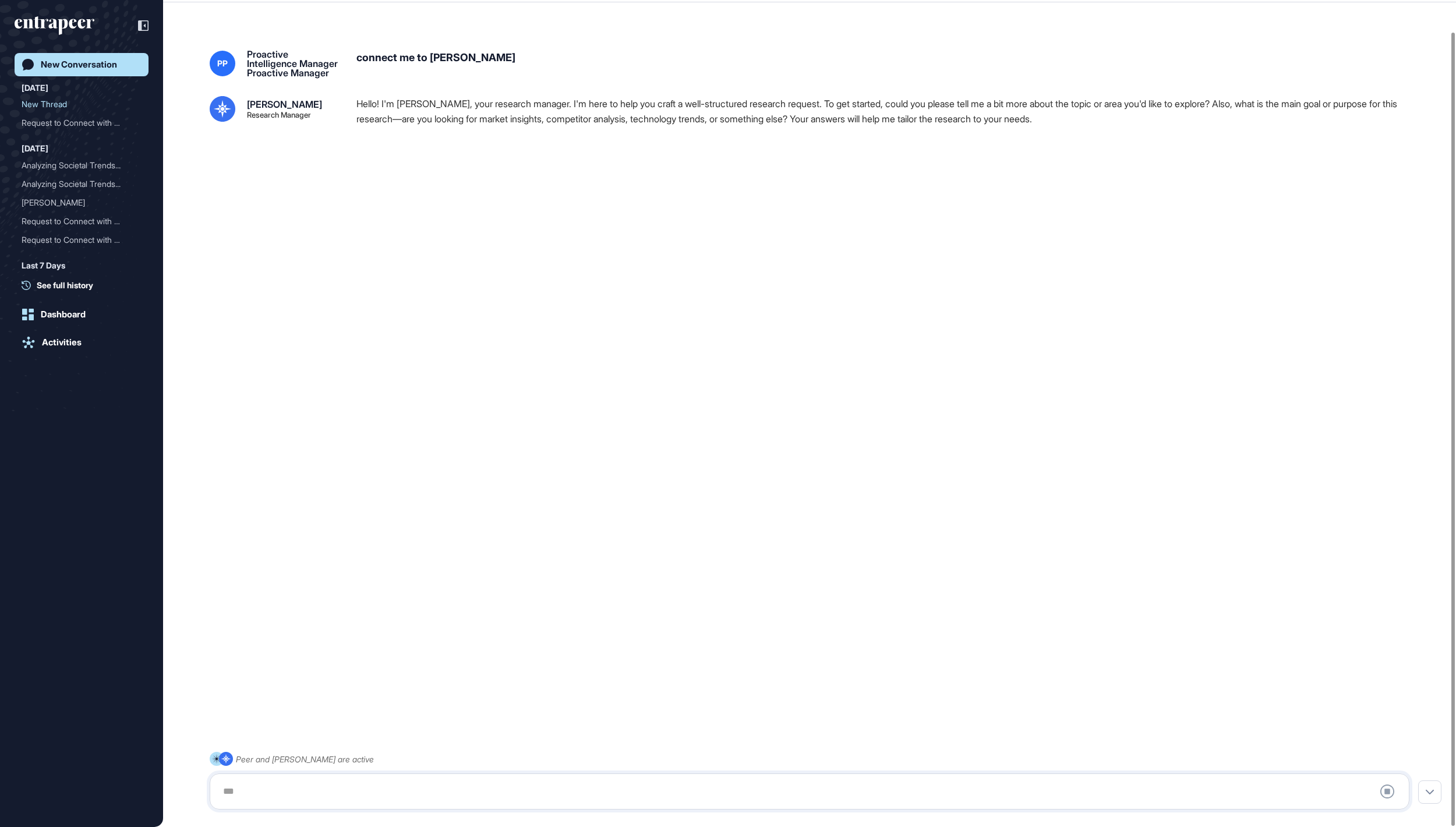
click at [396, 785] on div at bounding box center [810, 792] width 1187 height 24
click at [396, 789] on div at bounding box center [810, 792] width 1187 height 24
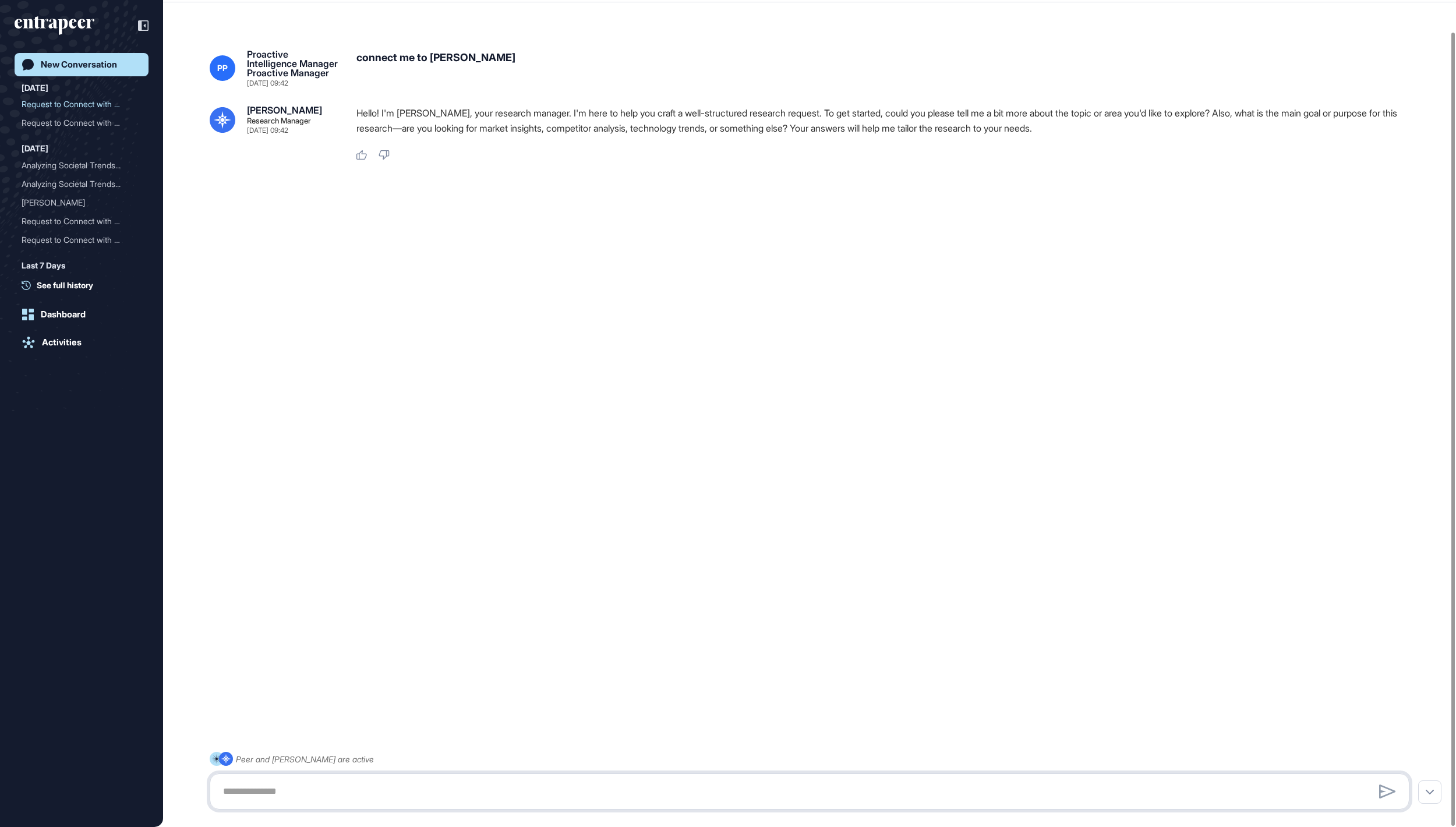
click at [397, 785] on textarea at bounding box center [810, 792] width 1187 height 24
paste textarea "**********"
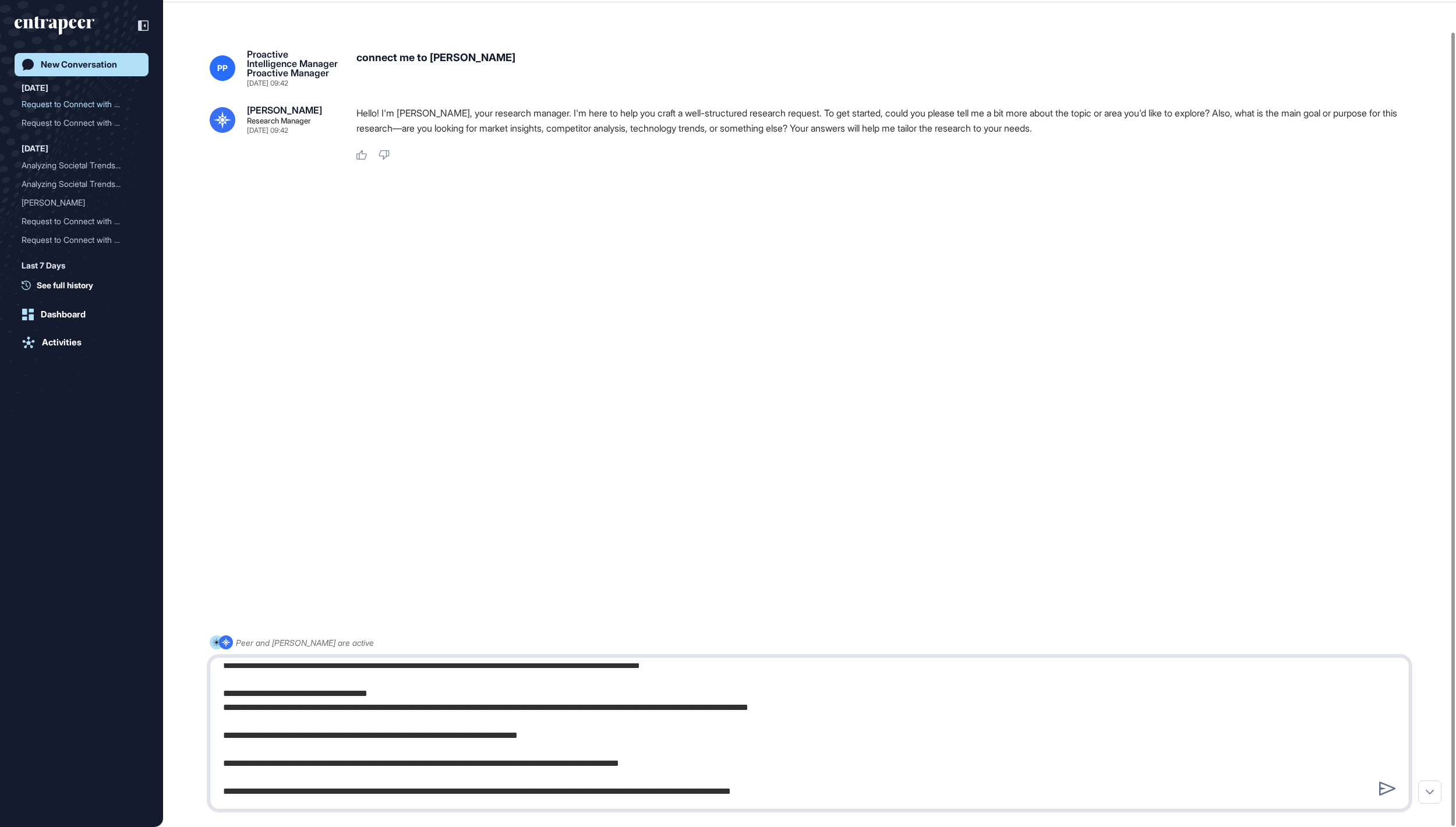
type textarea "**********"
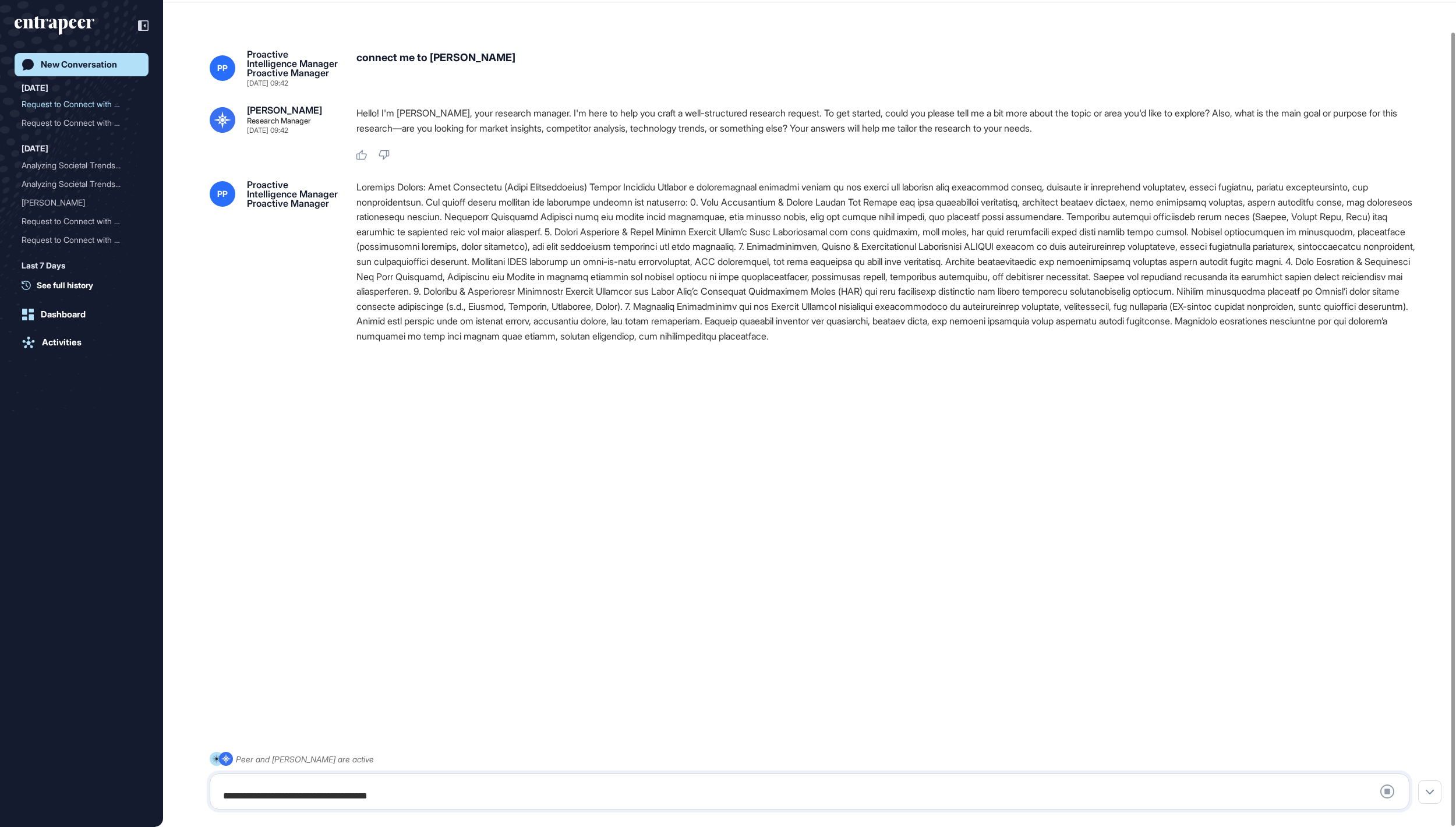
scroll to position [0, 0]
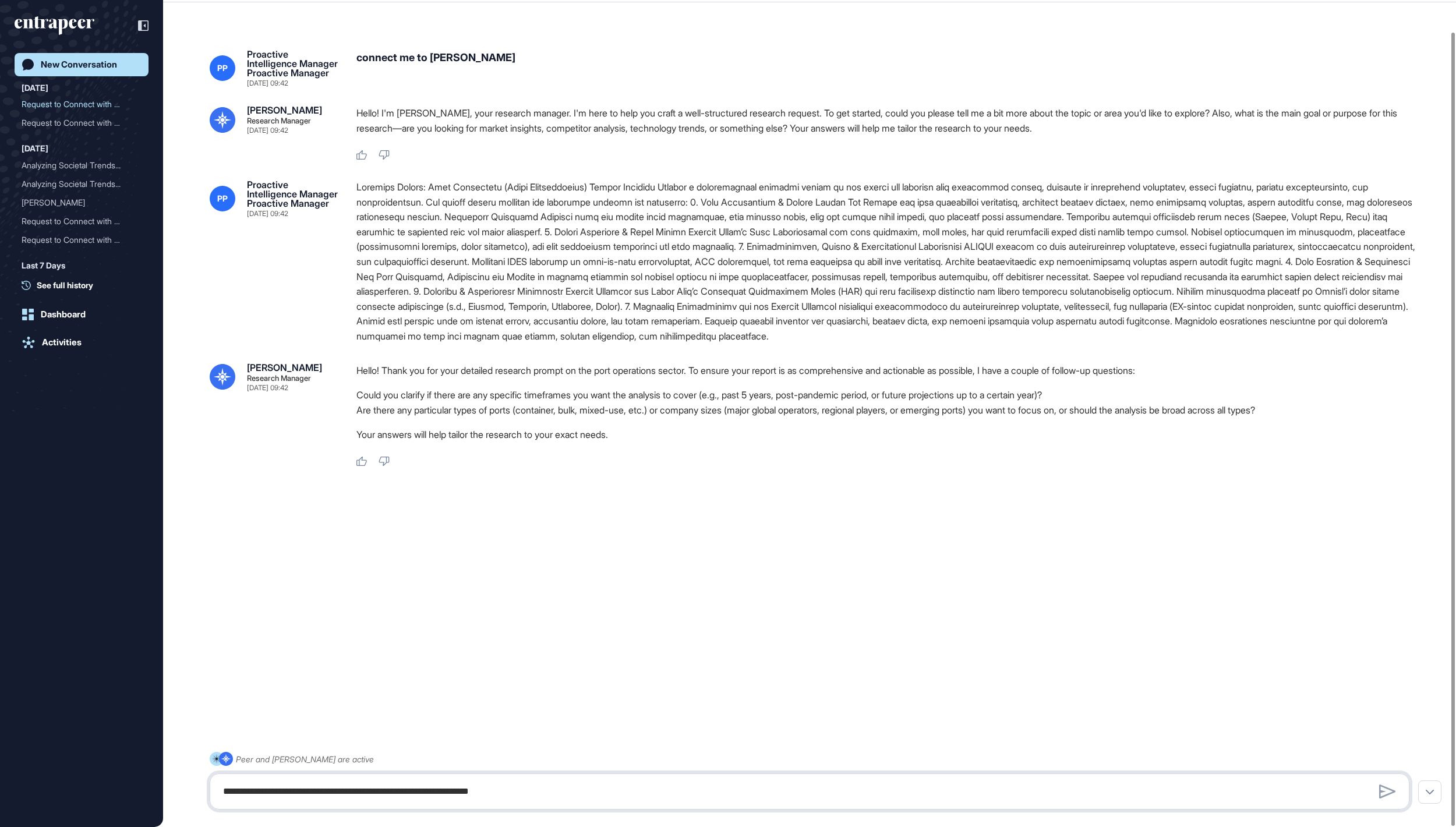
click at [547, 789] on textarea at bounding box center [810, 792] width 1186 height 24
type textarea "*"
type textarea "**********"
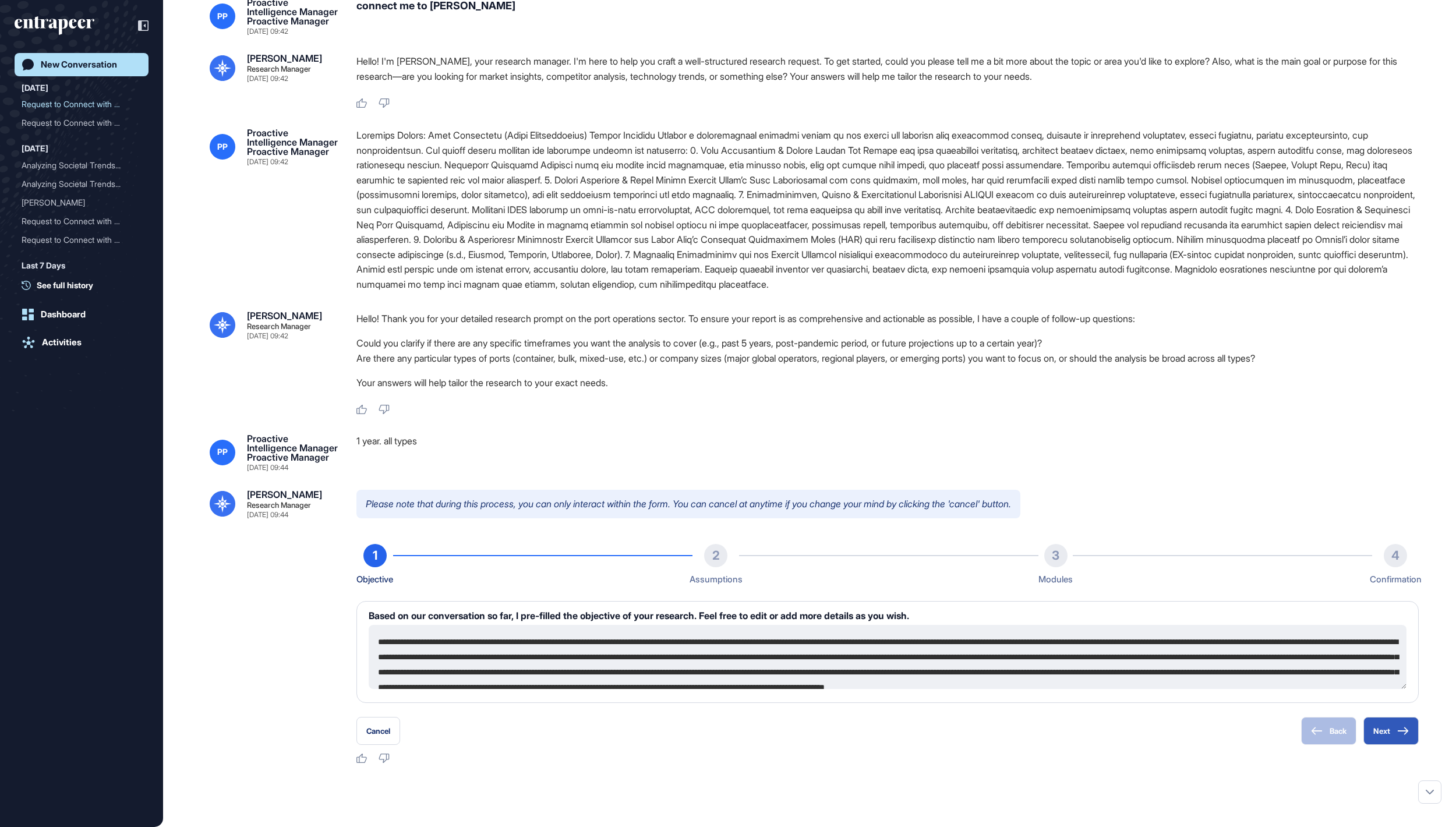
scroll to position [267, 0]
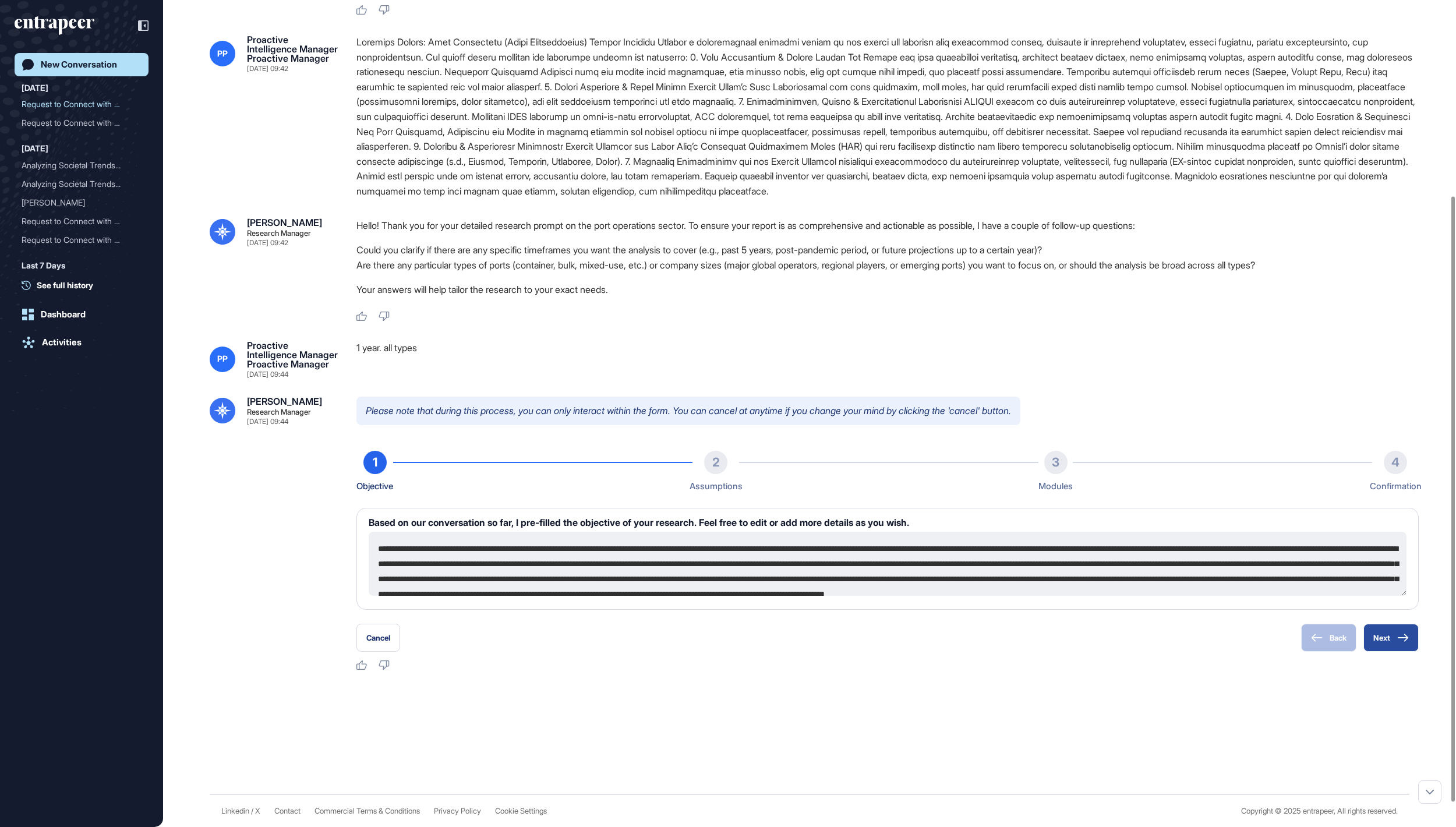
click at [1387, 652] on button "Next" at bounding box center [1391, 638] width 56 height 28
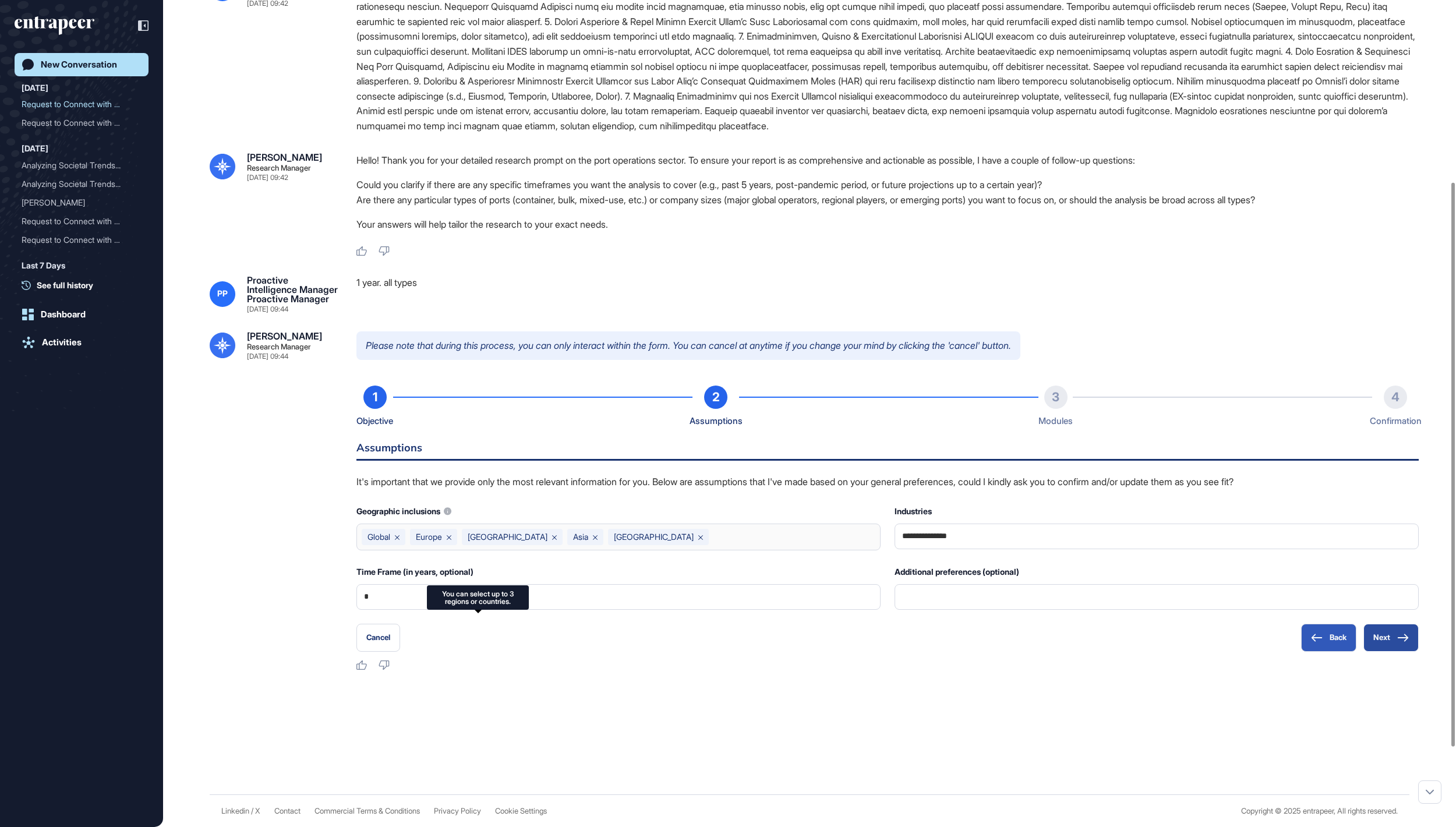
click at [1397, 642] on icon at bounding box center [1403, 638] width 11 height 8
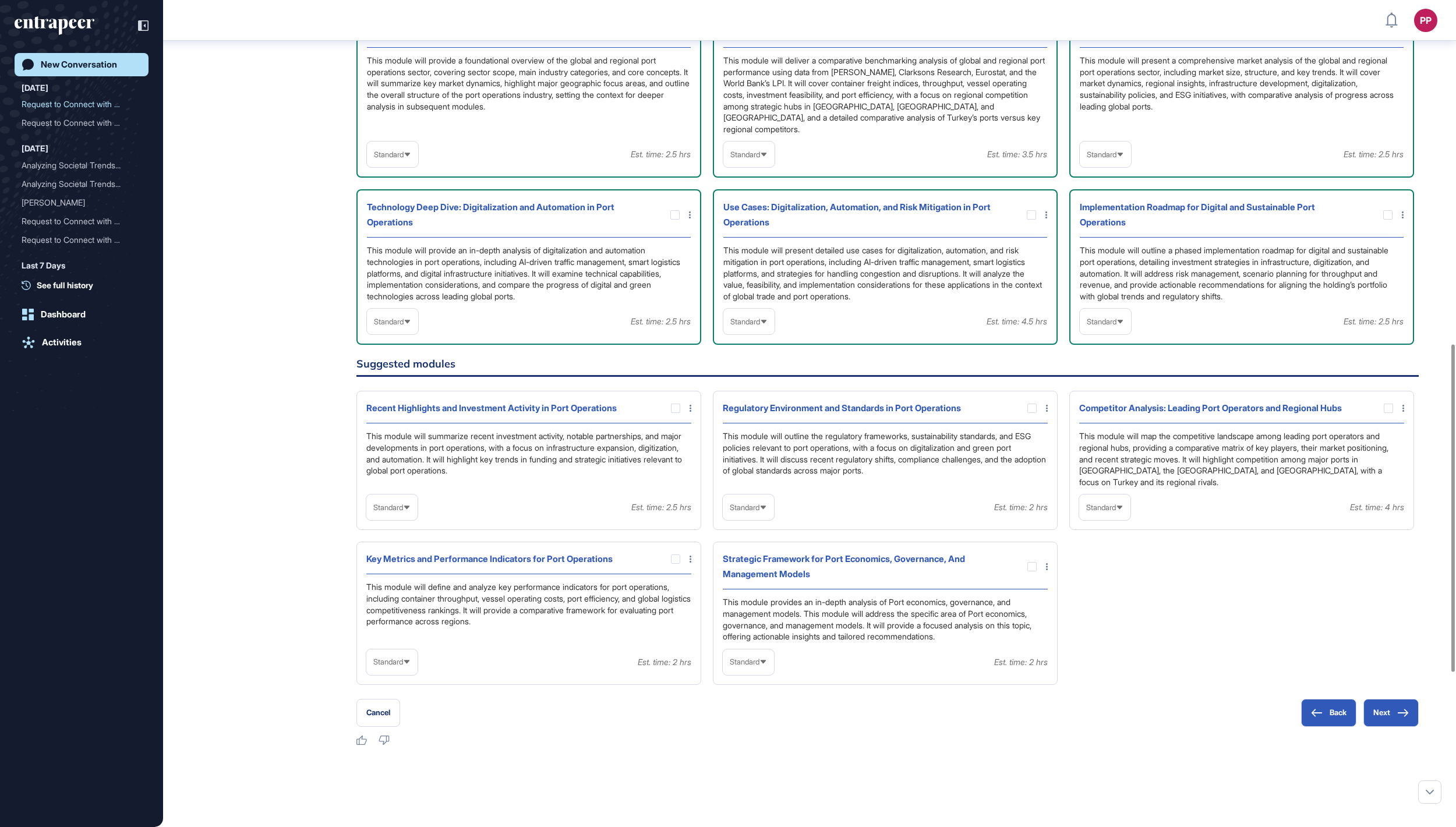
scroll to position [874, 0]
click at [735, 325] on span "Standard" at bounding box center [745, 320] width 29 height 9
click at [750, 407] on li "In-depth" at bounding box center [749, 395] width 44 height 24
click at [1117, 325] on span "Standard" at bounding box center [1101, 320] width 29 height 9
click at [1110, 407] on li "In-depth" at bounding box center [1105, 395] width 44 height 24
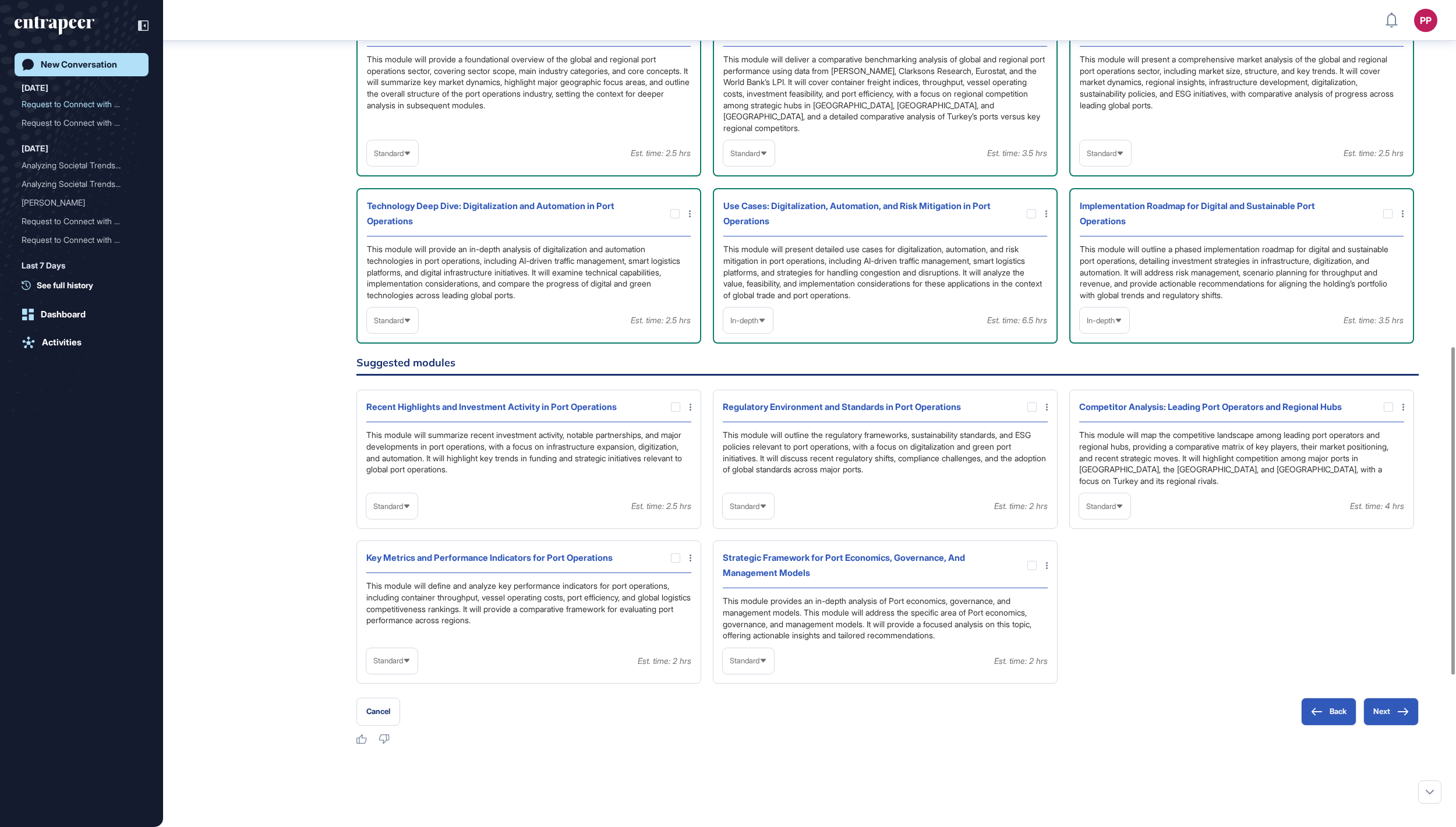
click at [1110, 165] on div "Standard" at bounding box center [1105, 154] width 51 height 23
click at [1108, 239] on li "In-depth" at bounding box center [1105, 228] width 44 height 24
click at [768, 166] on div "Standard" at bounding box center [749, 153] width 51 height 25
click at [753, 239] on li "In-depth" at bounding box center [749, 228] width 44 height 24
click at [713, 344] on div "Technology Deep Dive: Digitalization and Automation in Port Operations This mod…" at bounding box center [886, 266] width 345 height 155
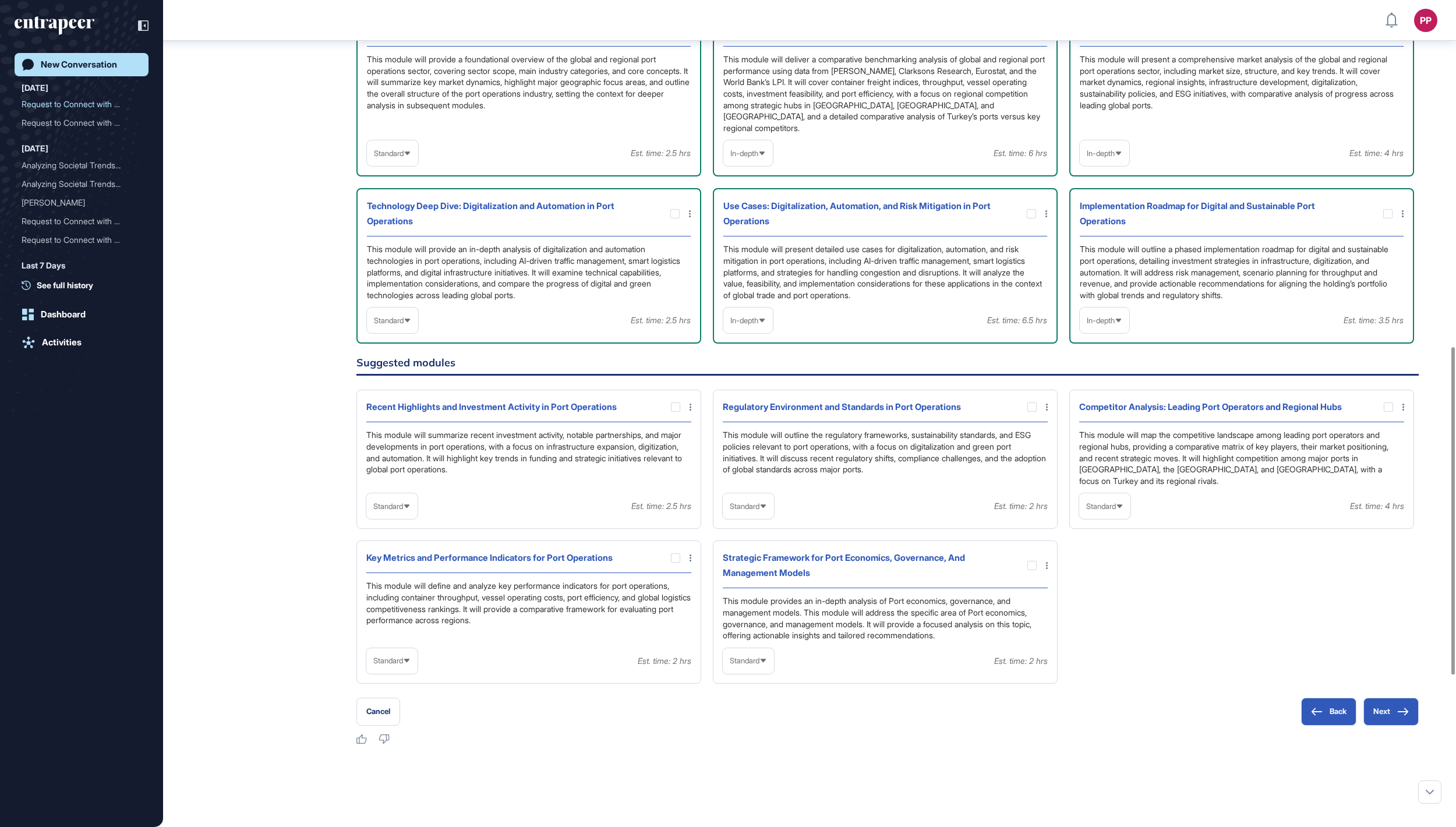
click at [404, 325] on span "Standard" at bounding box center [389, 320] width 29 height 9
click at [410, 407] on li "In-depth" at bounding box center [392, 395] width 44 height 24
click at [410, 165] on div "Standard" at bounding box center [392, 154] width 51 height 23
click at [409, 193] on li "High-Level" at bounding box center [392, 181] width 44 height 24
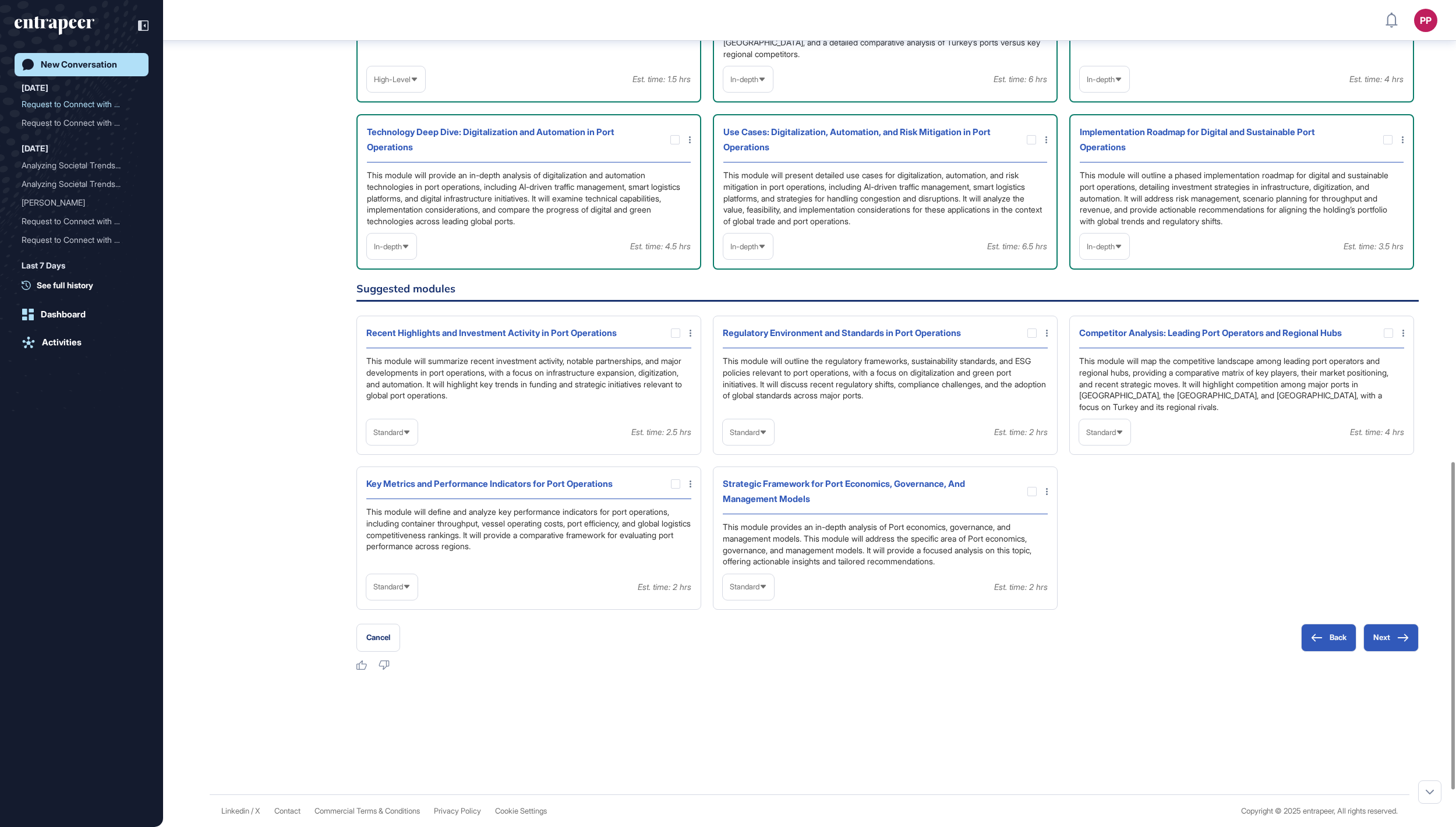
scroll to position [1165, 0]
click at [760, 592] on span "Standard" at bounding box center [744, 587] width 29 height 9
click at [766, 673] on li "In-depth" at bounding box center [748, 662] width 44 height 24
click at [1031, 496] on div at bounding box center [1032, 491] width 9 height 9
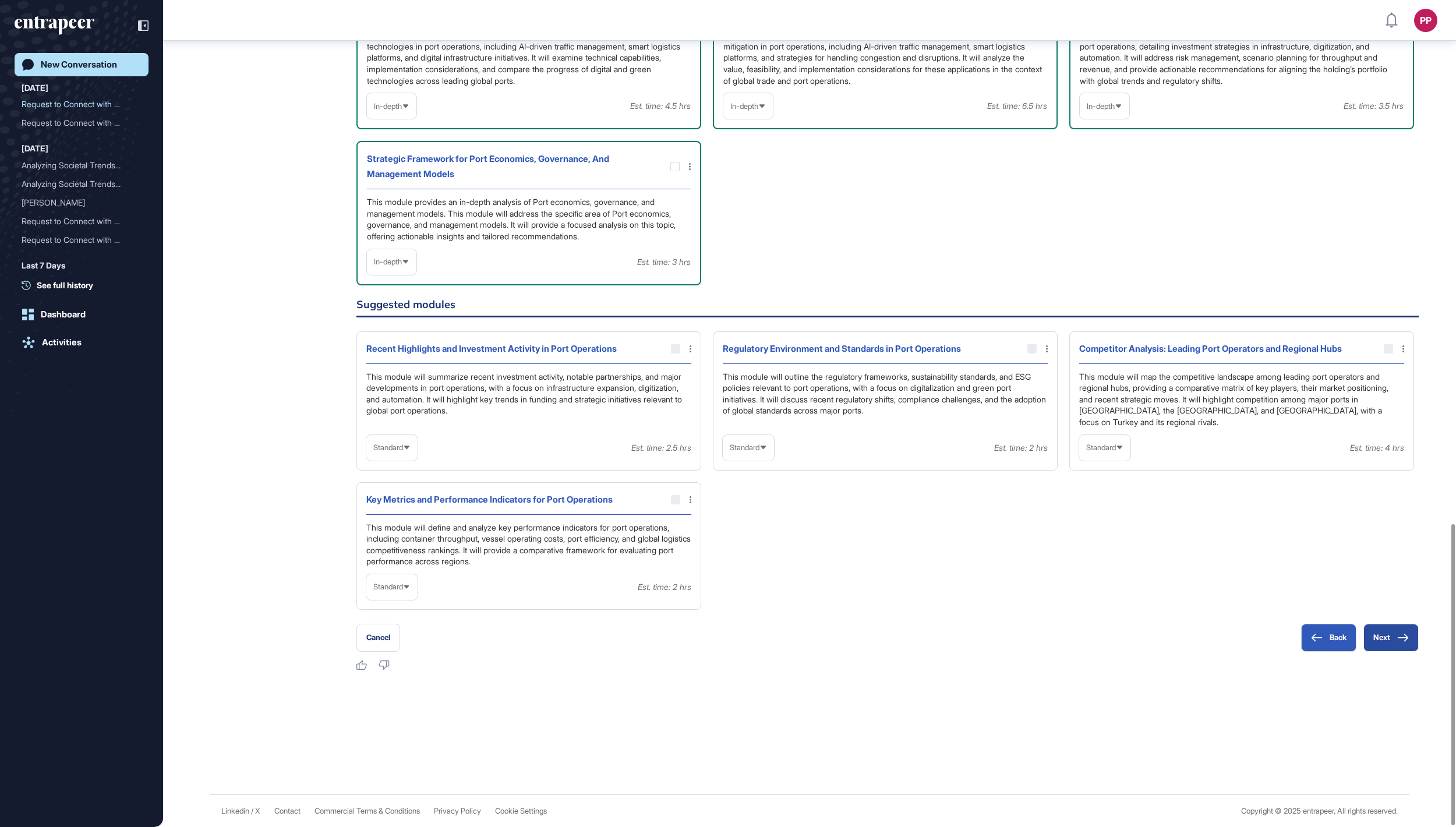
click at [1387, 641] on button "Next" at bounding box center [1391, 638] width 56 height 28
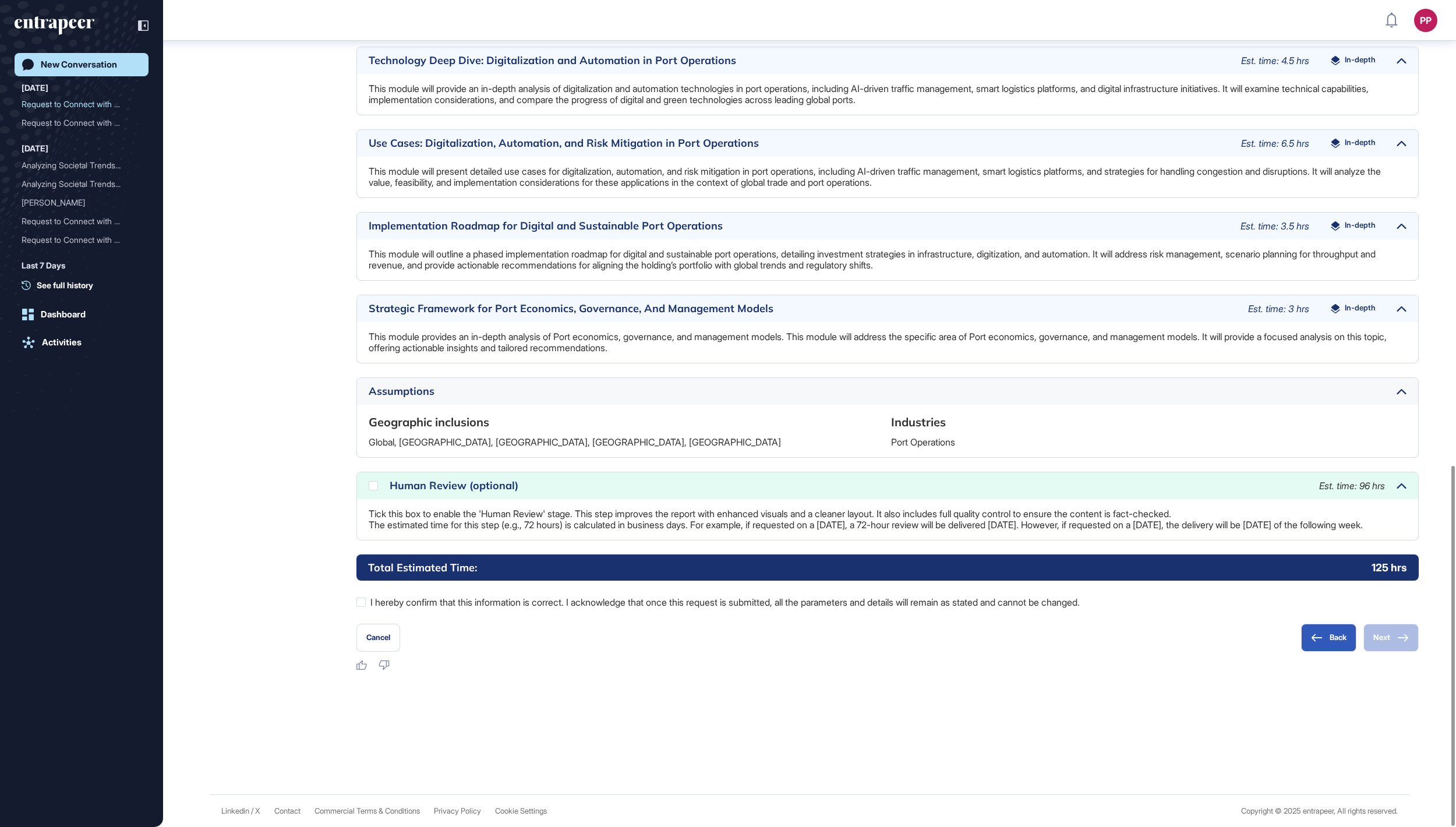
scroll to position [1070, 0]
click at [776, 607] on label "I hereby confirm that this information is correct. I acknowledge that once this…" at bounding box center [887, 602] width 1062 height 16
click at [1387, 634] on button "Next" at bounding box center [1391, 638] width 56 height 28
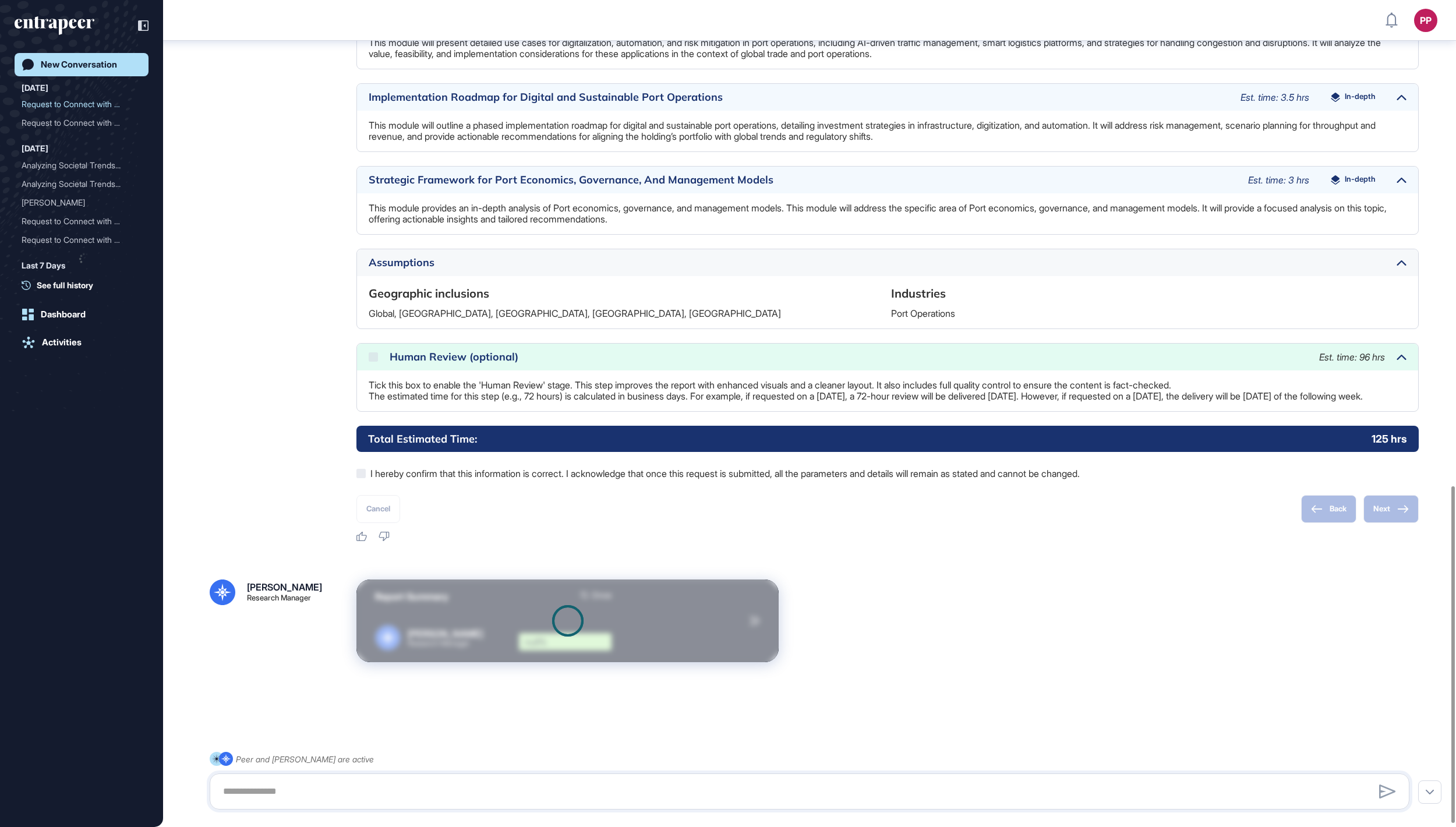
scroll to position [1200, 0]
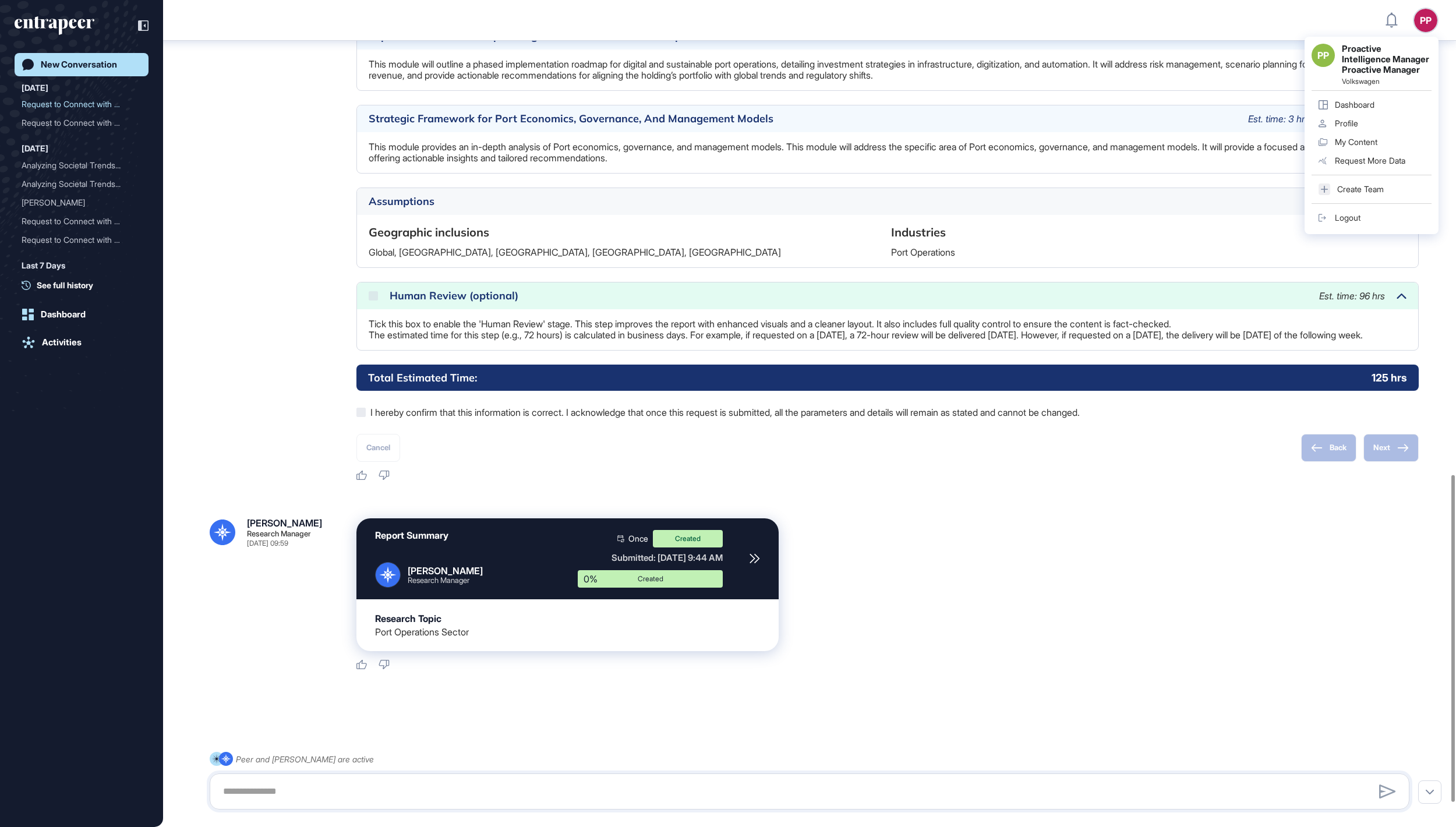
click at [1353, 222] on div "Logout" at bounding box center [1347, 217] width 25 height 9
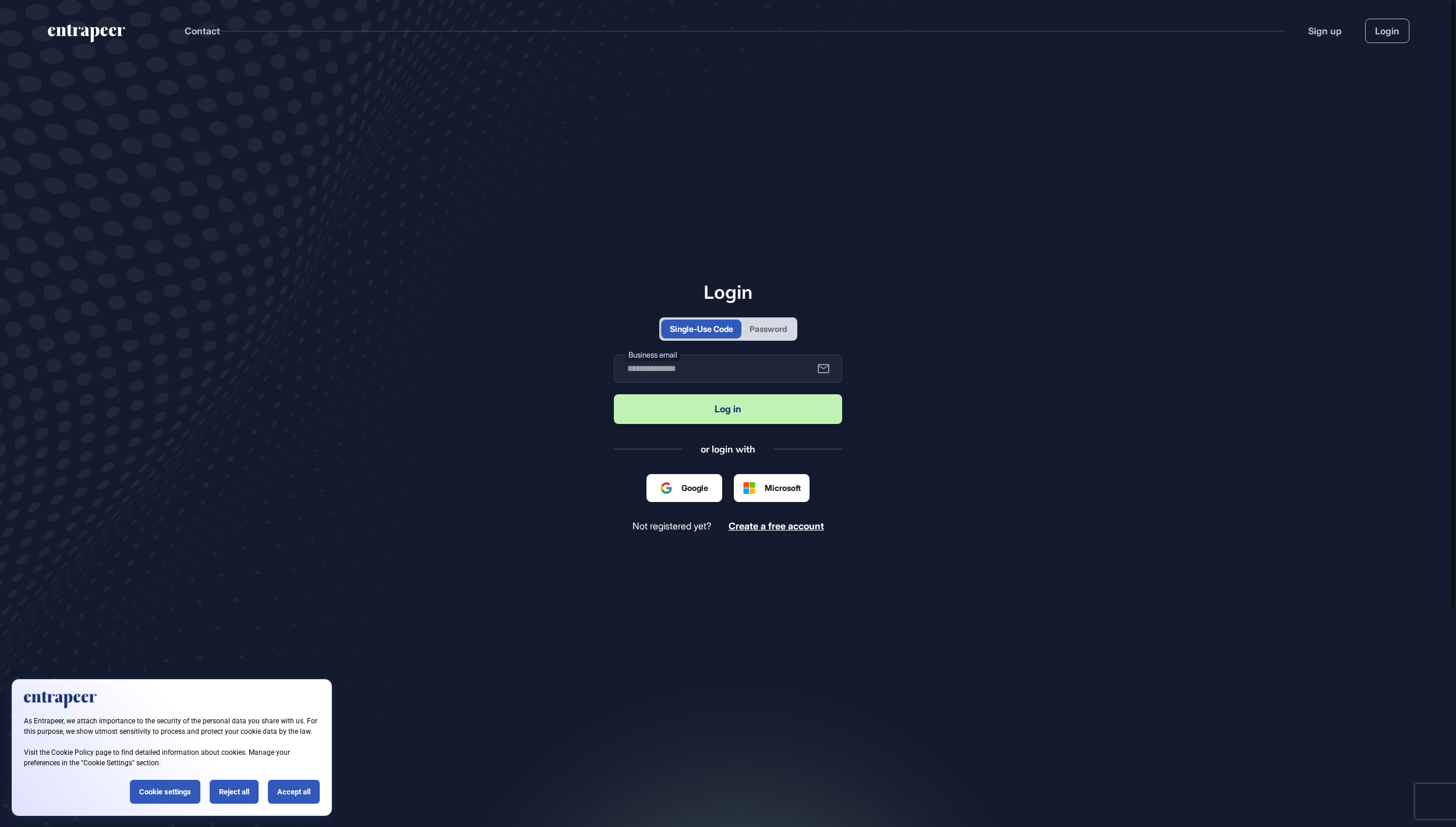
click at [788, 361] on input "text" at bounding box center [727, 369] width 228 height 28
click at [782, 320] on div "Password" at bounding box center [769, 329] width 54 height 19
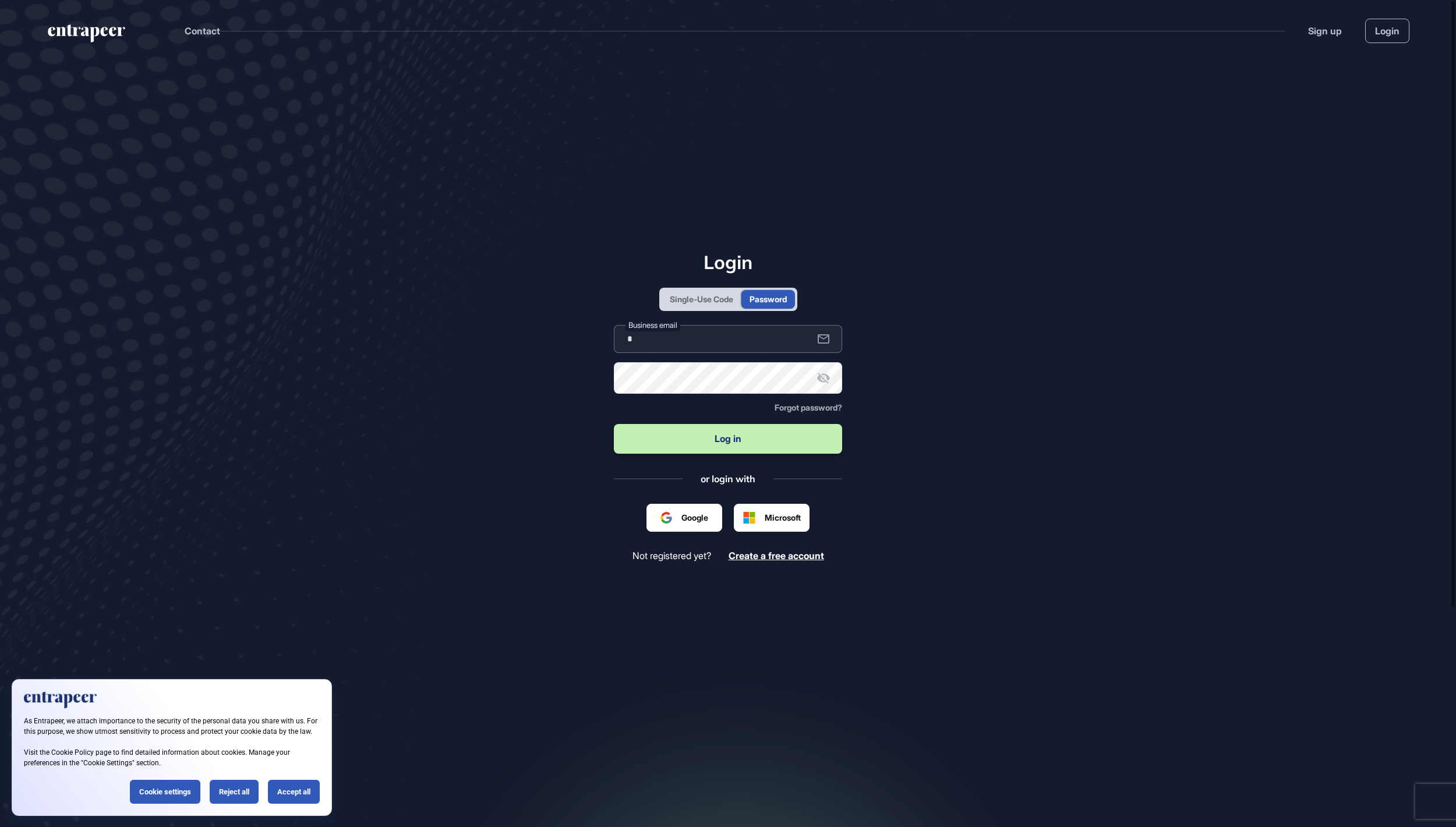
type input "**********"
click at [770, 433] on button "Log in" at bounding box center [727, 439] width 228 height 29
